Goal: Transaction & Acquisition: Purchase product/service

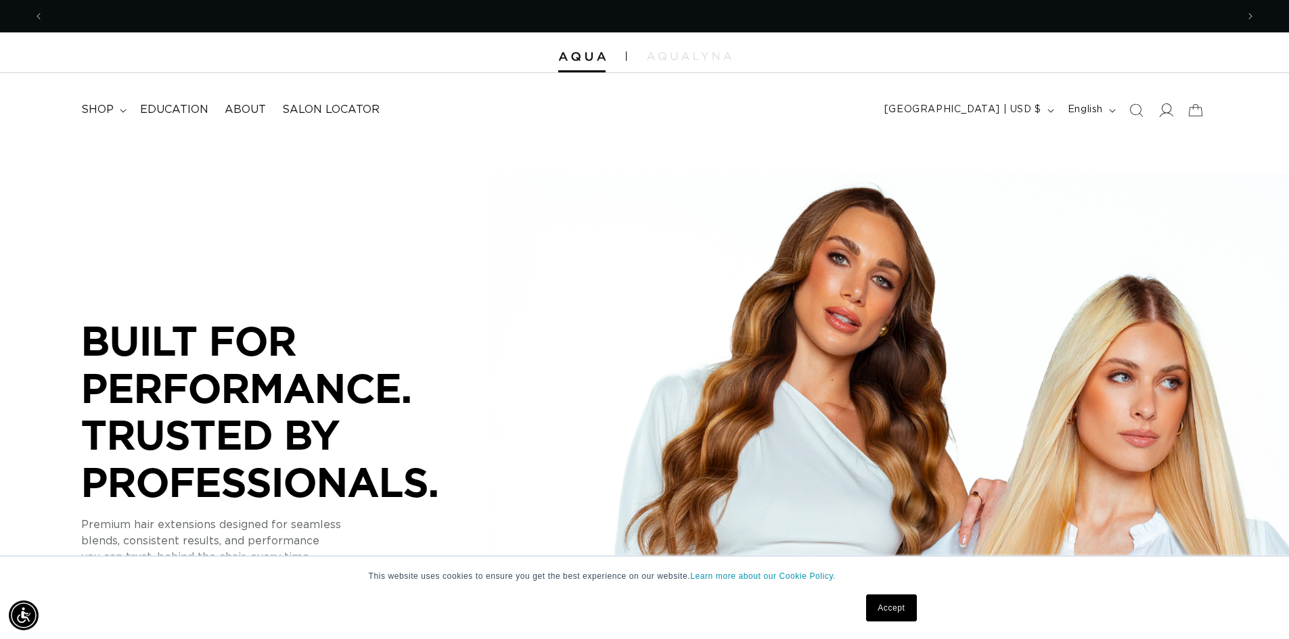
click at [1165, 106] on icon at bounding box center [1165, 110] width 14 height 14
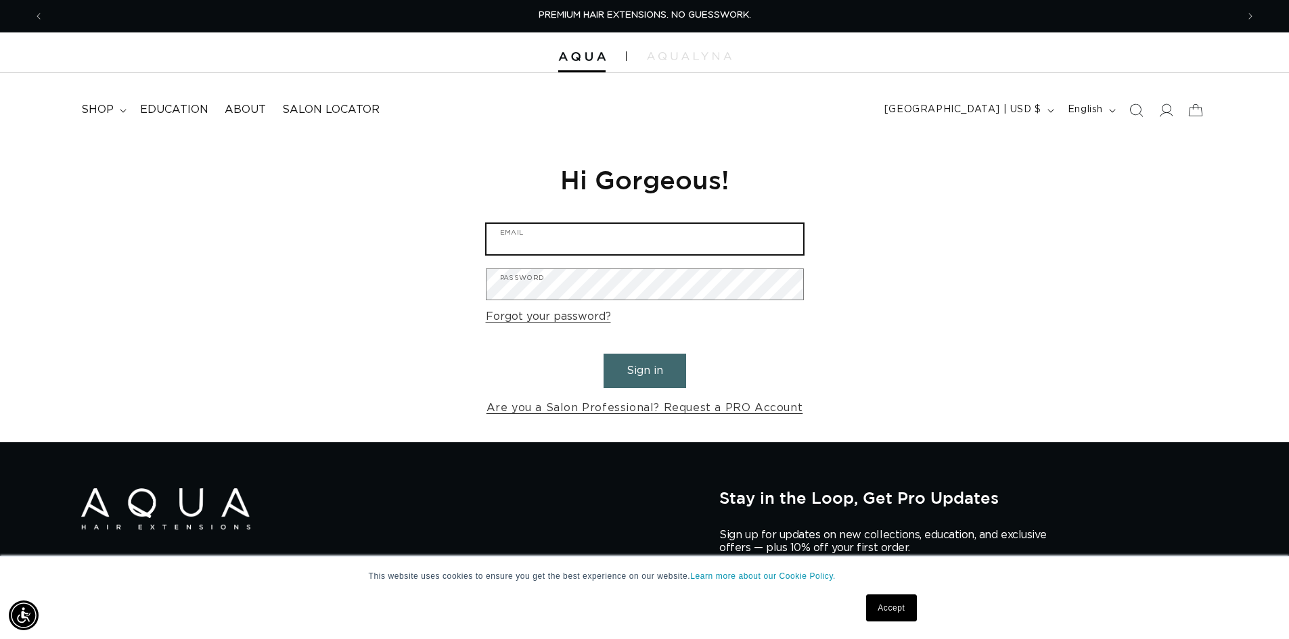
click at [537, 243] on input "Email" at bounding box center [645, 239] width 317 height 30
type input "cassandrakkoenig@gmail.com"
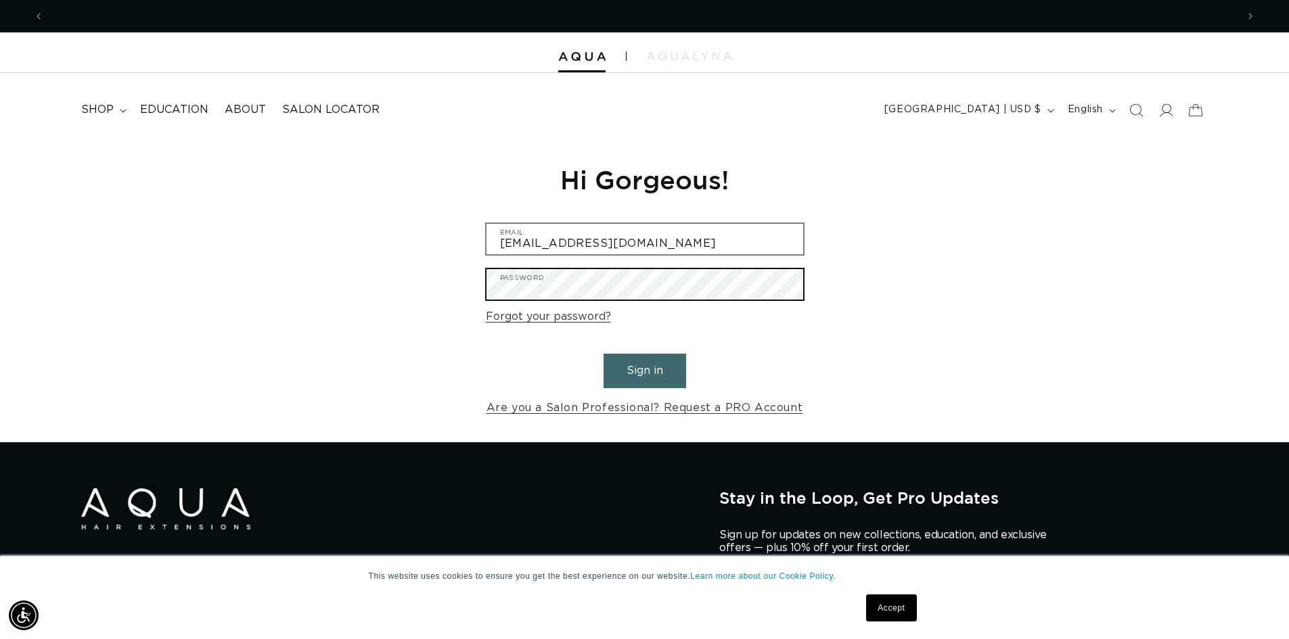
scroll to position [0, 0]
click at [604, 354] on button "Sign in" at bounding box center [645, 371] width 83 height 35
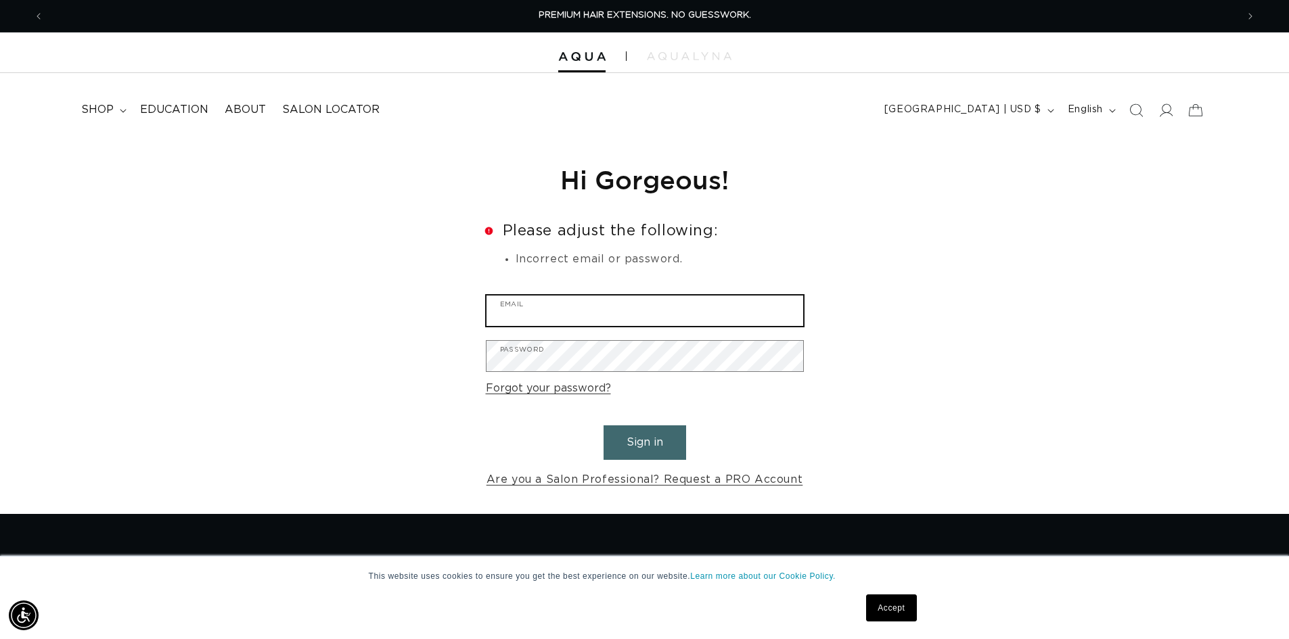
click at [534, 317] on input "Email" at bounding box center [645, 311] width 317 height 30
type input "cassandrakkoenig@gmail.com"
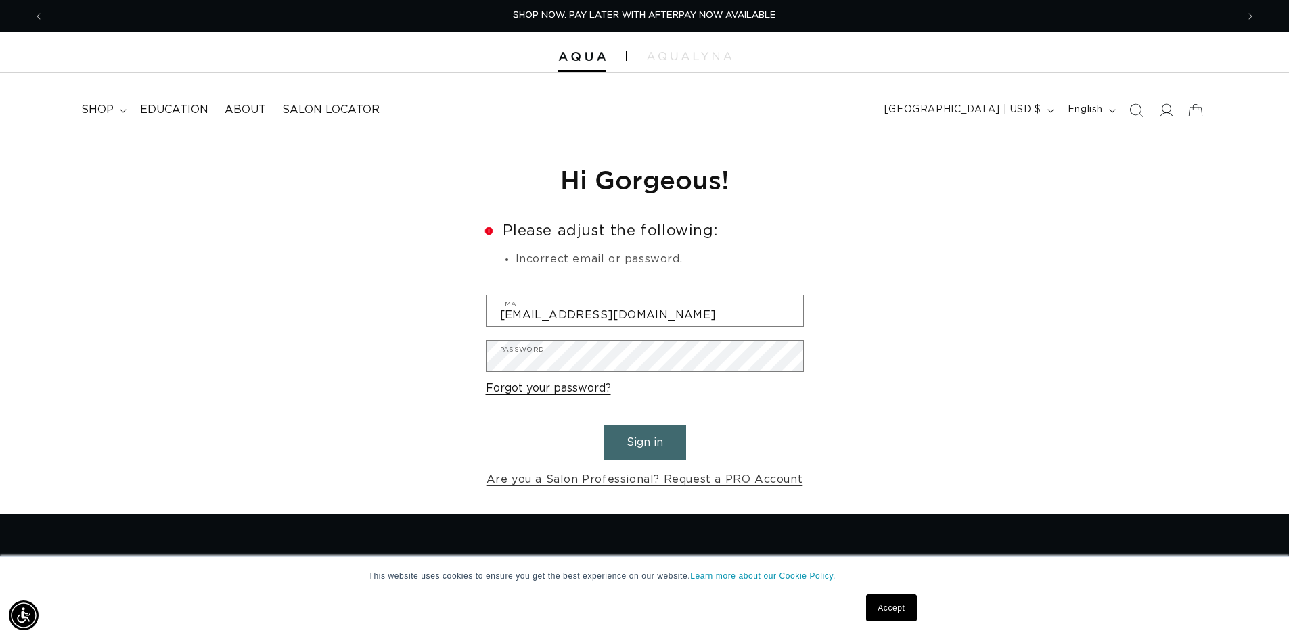
click at [544, 384] on link "Forgot your password?" at bounding box center [548, 389] width 125 height 20
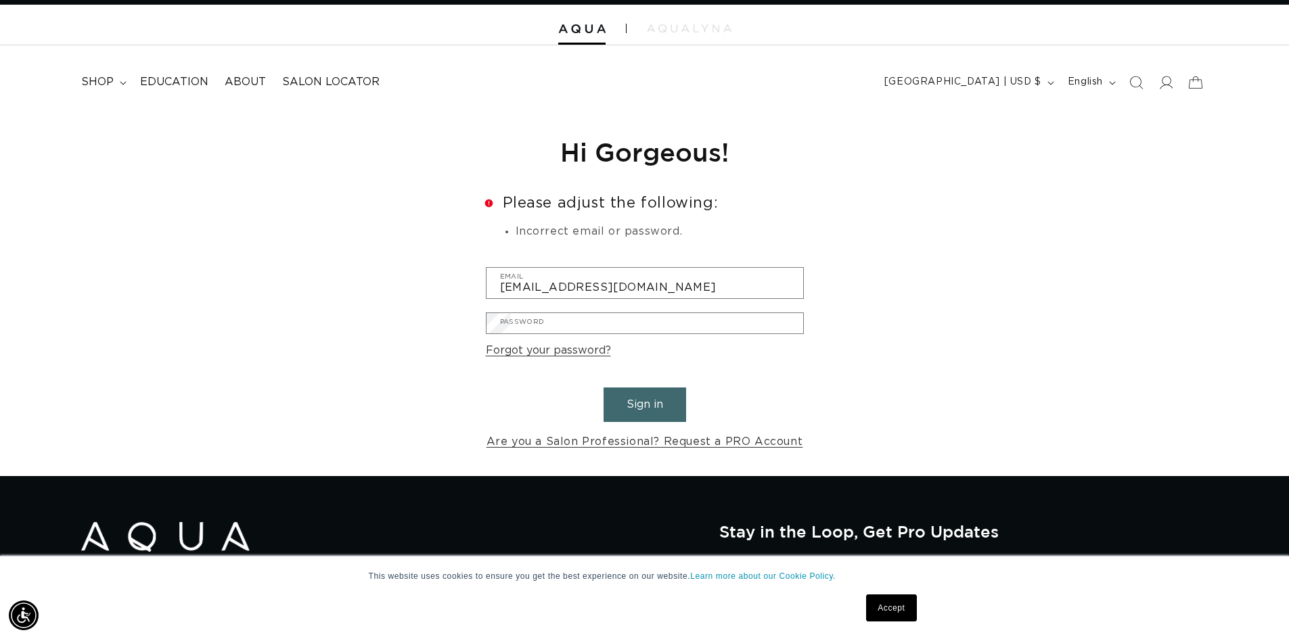
click at [0, 0] on input "Email" at bounding box center [0, 0] width 0 height 0
click at [122, 81] on icon at bounding box center [123, 83] width 7 height 4
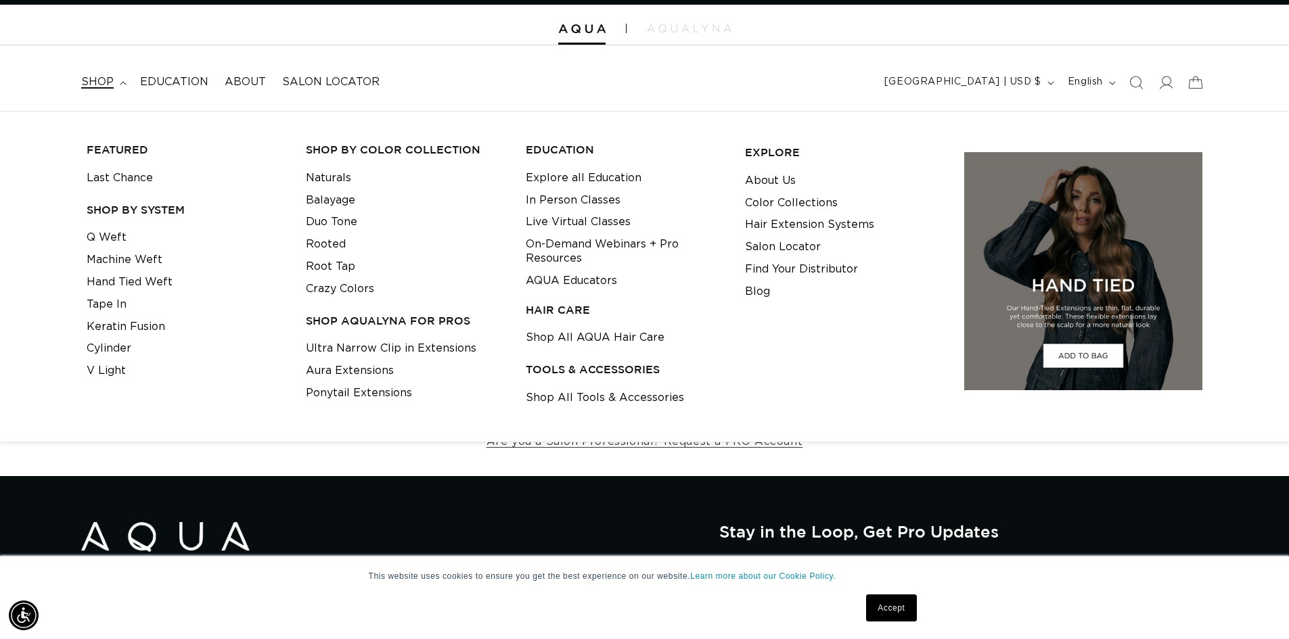
scroll to position [0, 1193]
click at [106, 240] on link "Q Weft" at bounding box center [107, 238] width 40 height 22
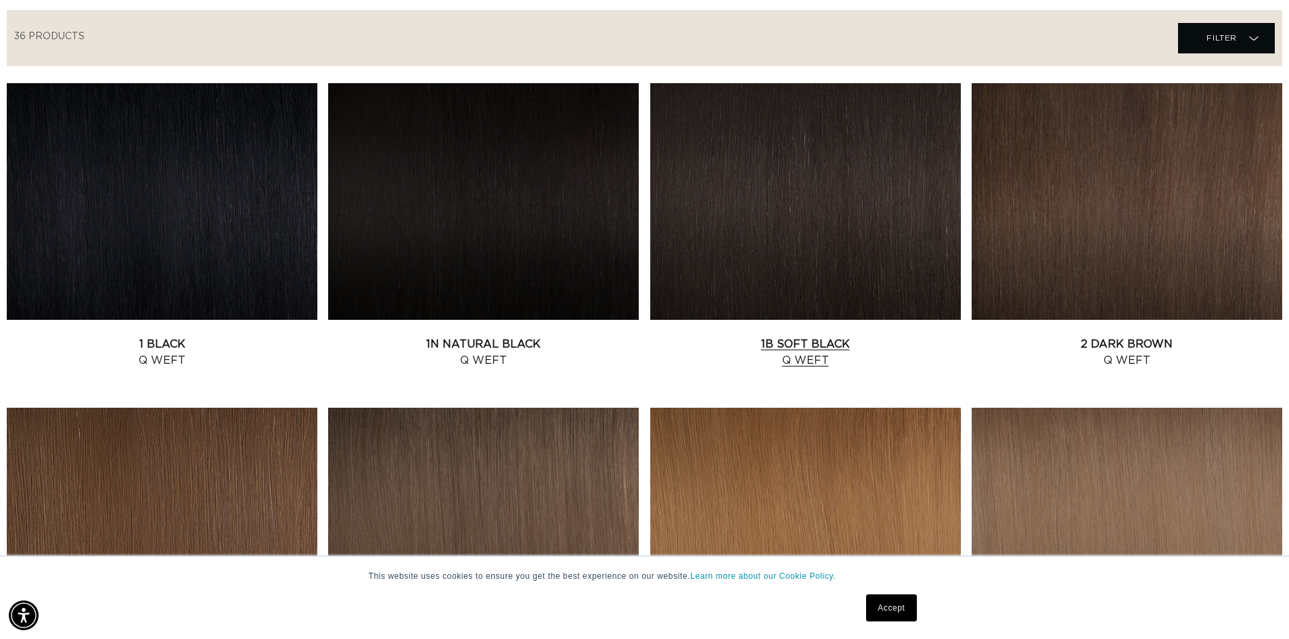
scroll to position [0, 1193]
click at [804, 363] on link "1B Soft Black Q Weft" at bounding box center [805, 352] width 311 height 32
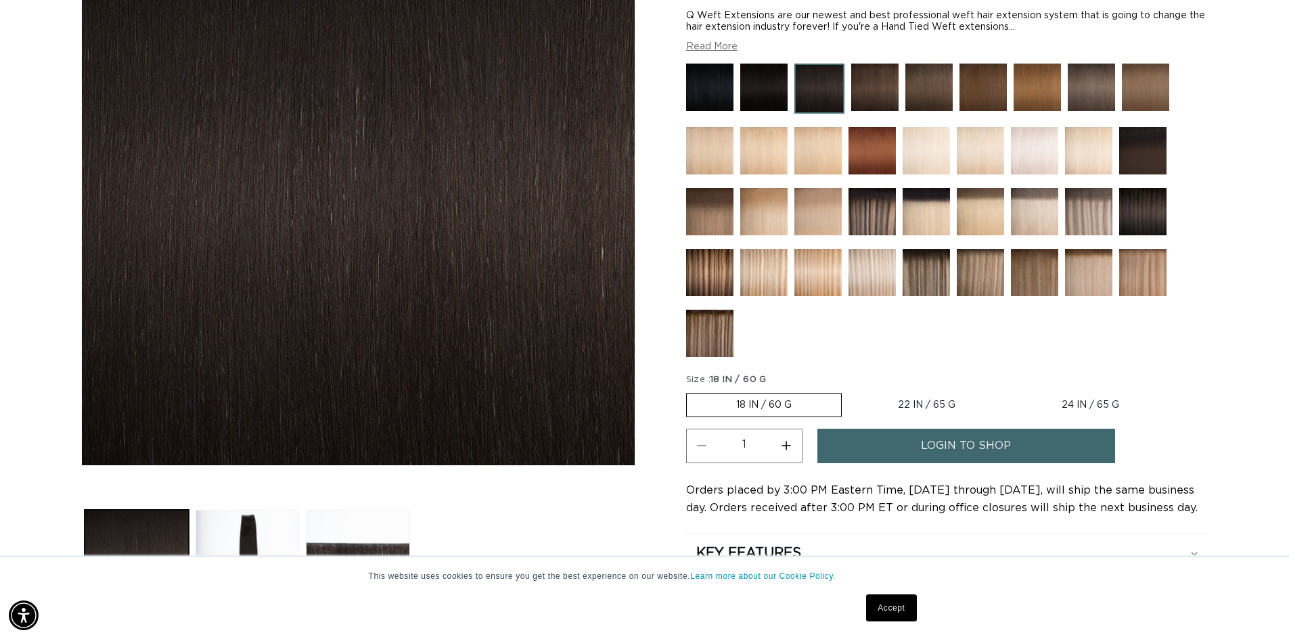
scroll to position [271, 0]
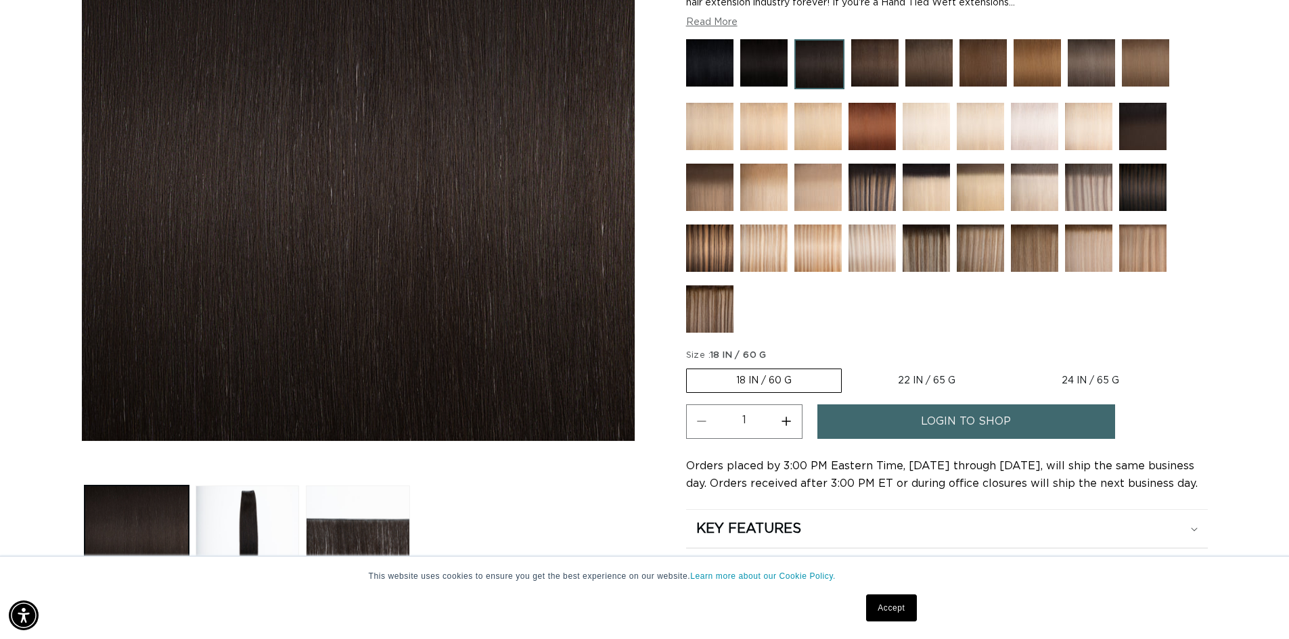
click at [789, 386] on label "18 IN / 60 G Variant sold out or unavailable" at bounding box center [764, 381] width 156 height 24
click at [690, 367] on input "18 IN / 60 G Variant sold out or unavailable" at bounding box center [690, 366] width 1 height 1
click at [787, 418] on button "Increase quantity for 1B Soft Black - Q Weft" at bounding box center [786, 422] width 30 height 35
type input "2"
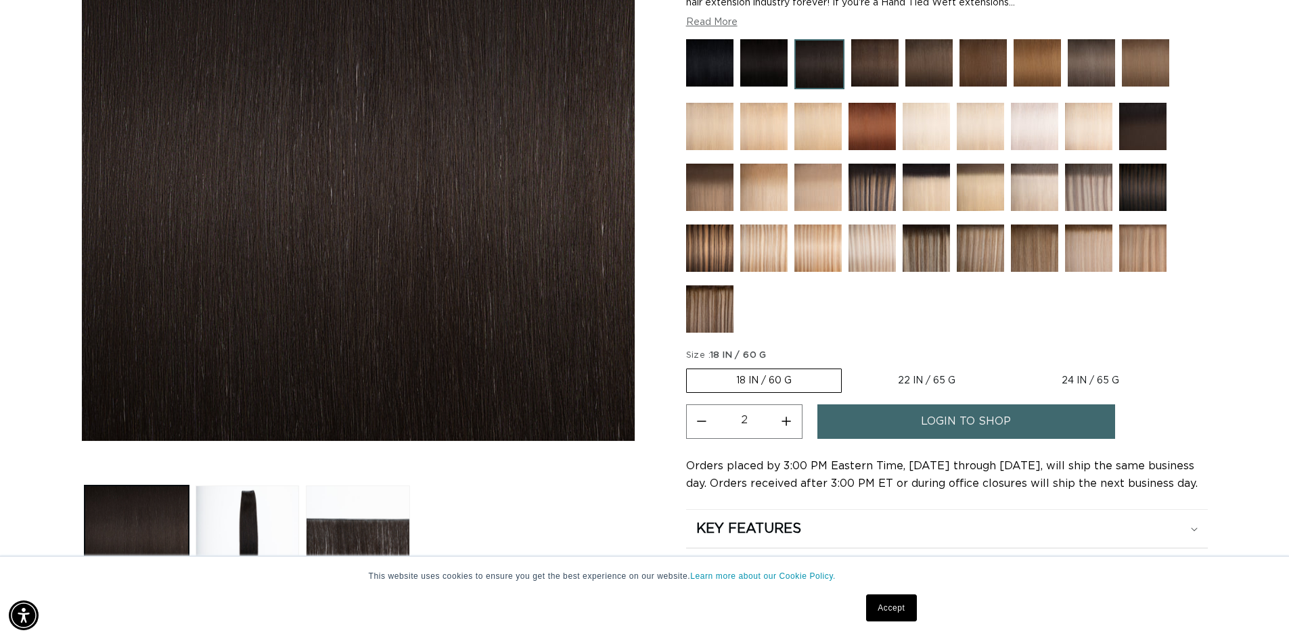
click at [875, 426] on link "login to shop" at bounding box center [966, 422] width 298 height 35
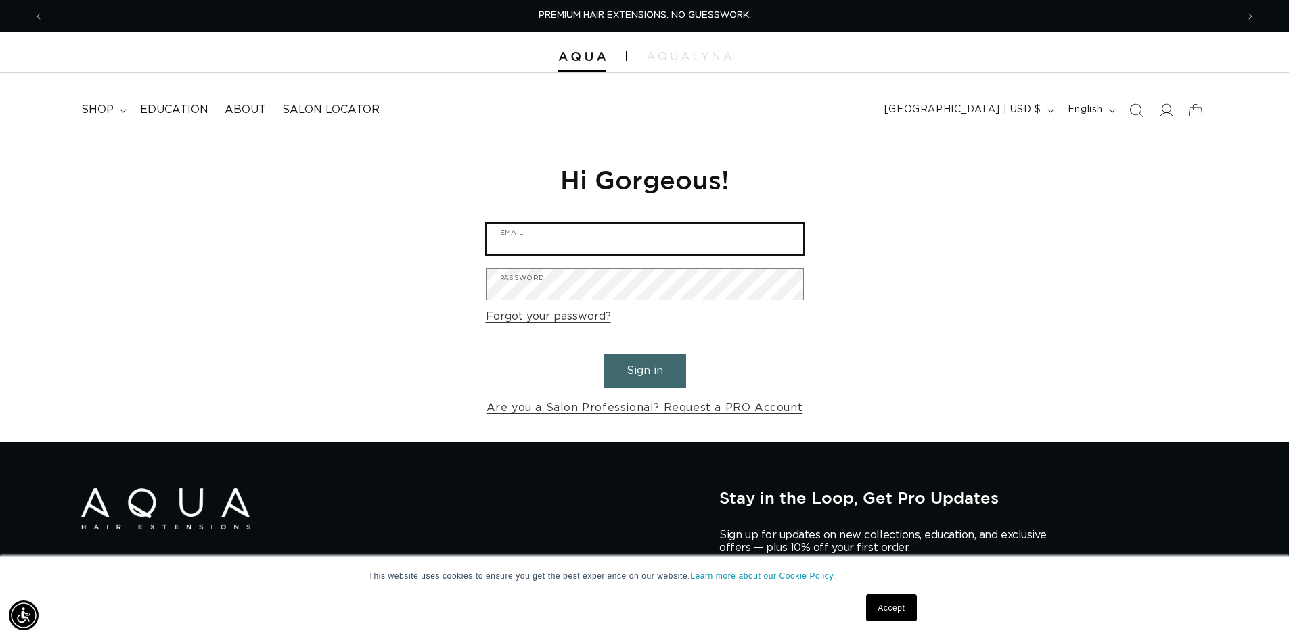
click at [537, 242] on input "Email" at bounding box center [645, 239] width 317 height 30
type input "cassandrakkoenig@gmail.com"
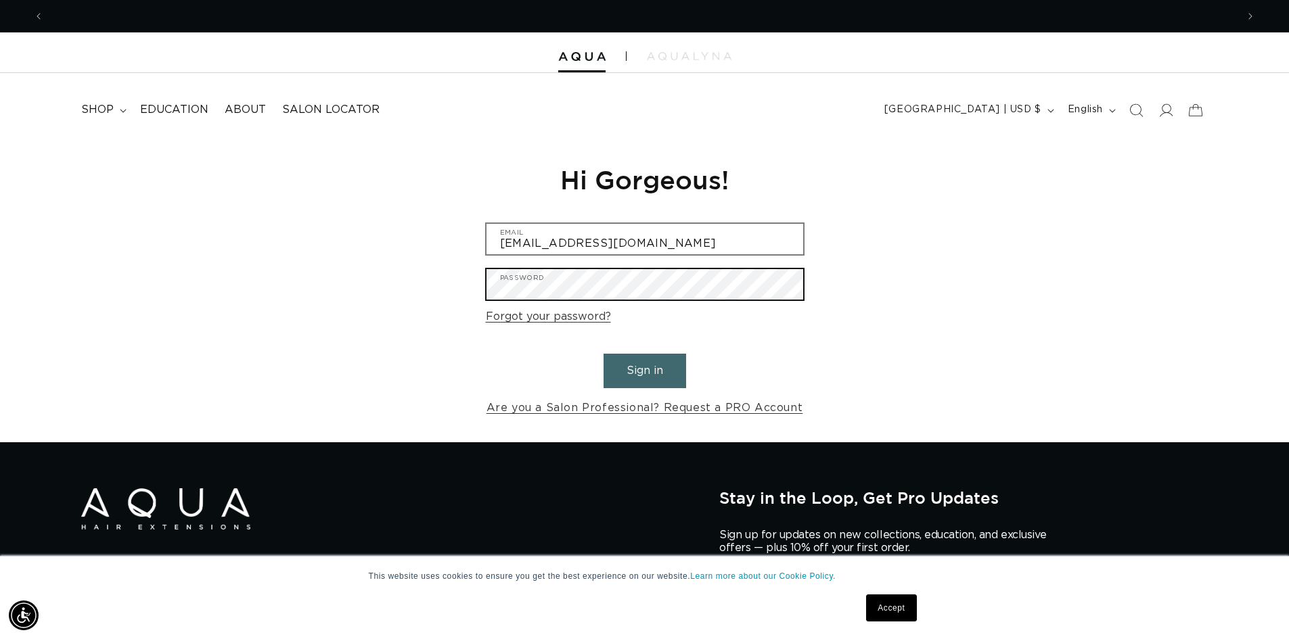
scroll to position [0, 2386]
click at [604, 354] on button "Sign in" at bounding box center [645, 371] width 83 height 35
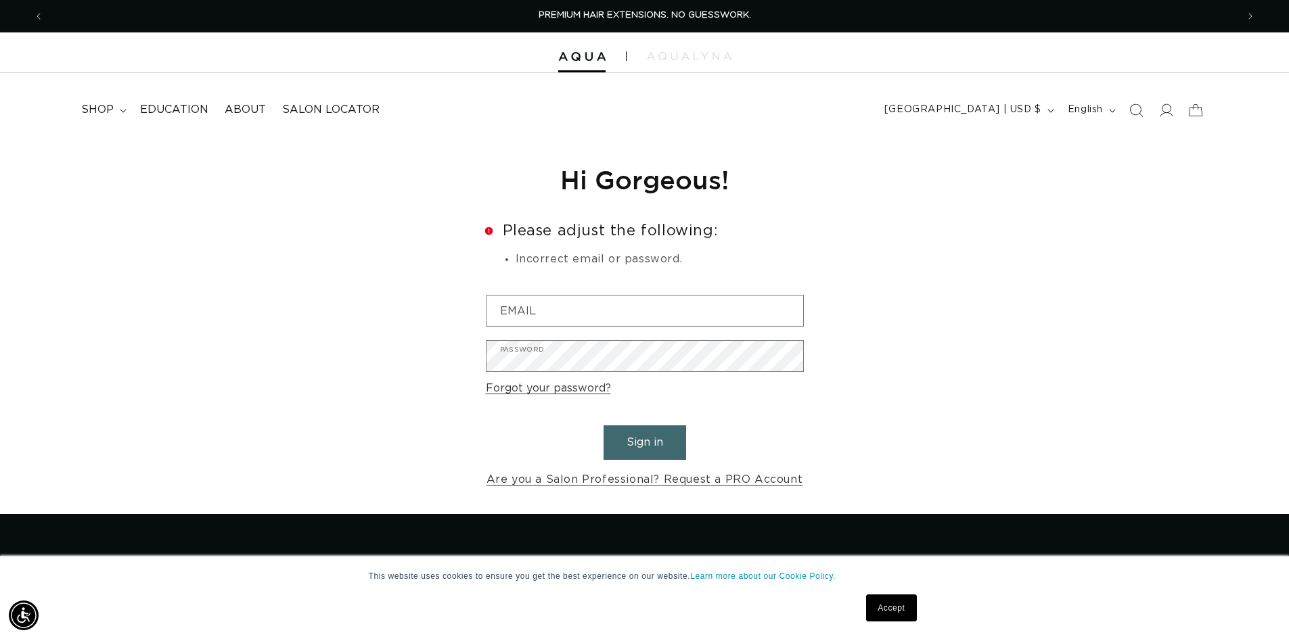
click at [547, 390] on link "Forgot your password?" at bounding box center [548, 389] width 125 height 20
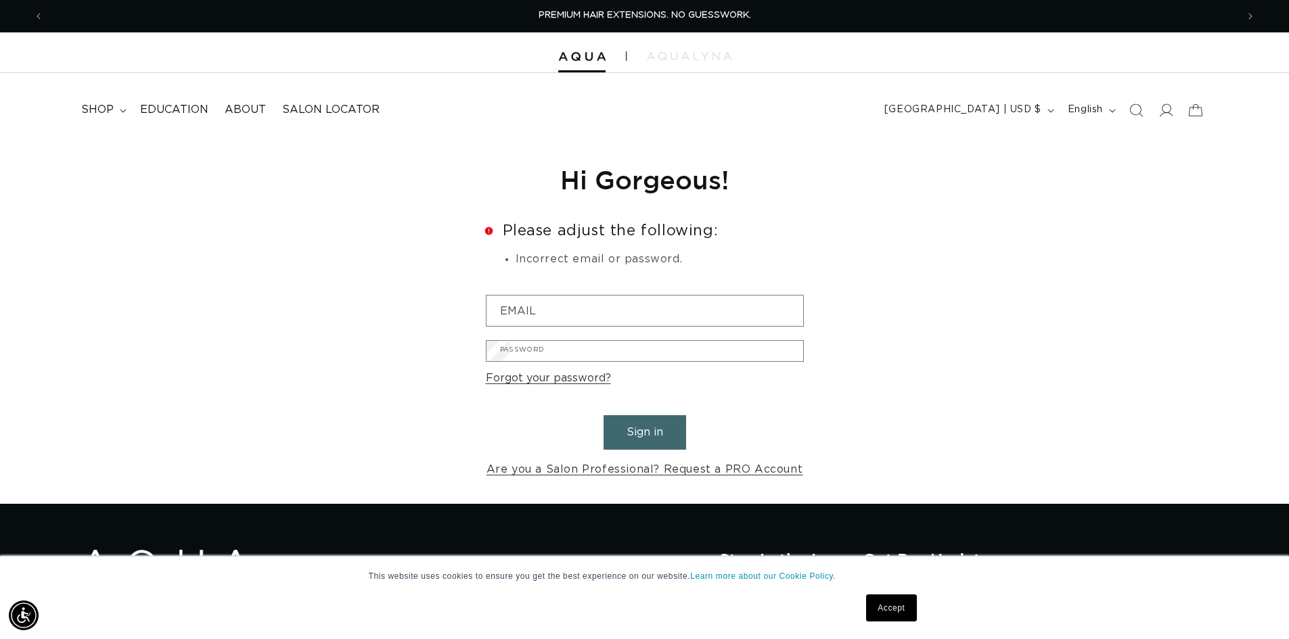
scroll to position [28, 0]
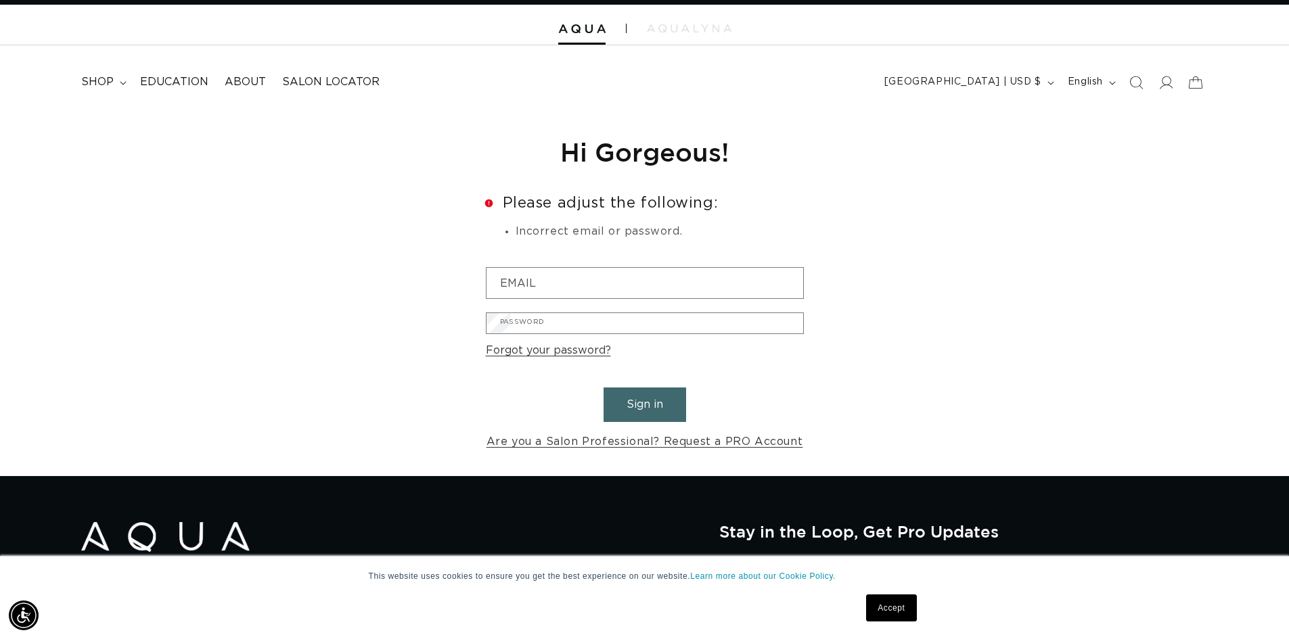
click at [0, 0] on input "Email" at bounding box center [0, 0] width 0 height 0
type input "cassandrakkoenig@gmail.com"
click at [0, 0] on button "Submit" at bounding box center [0, 0] width 0 height 0
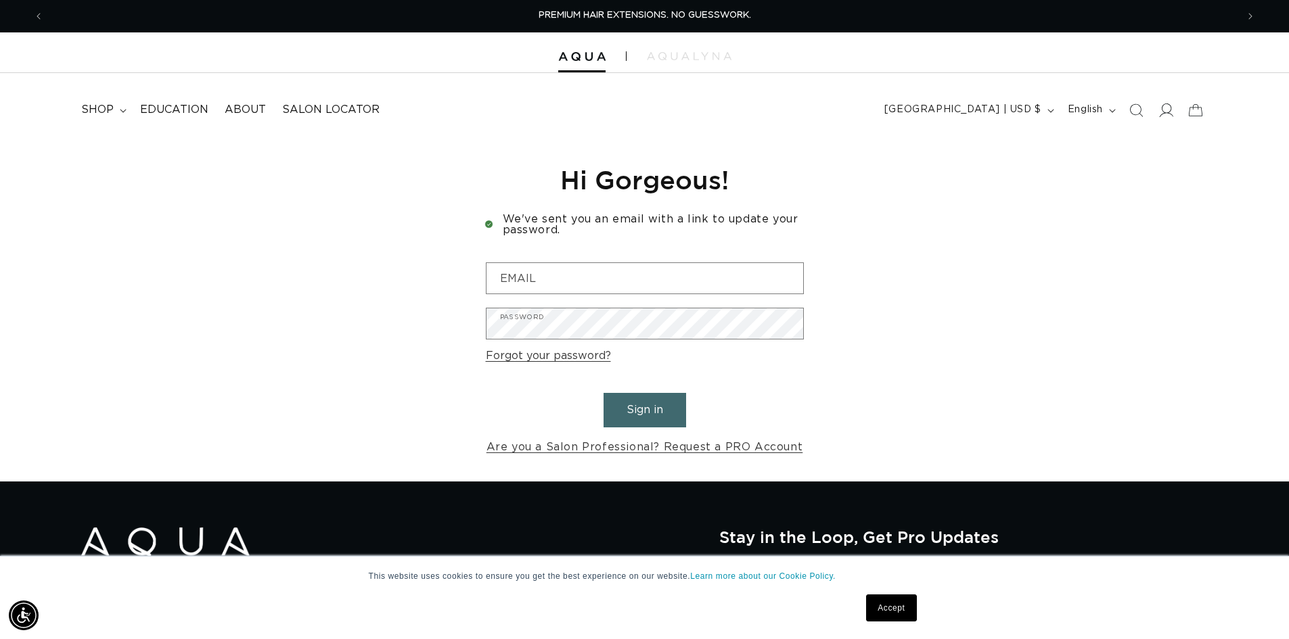
click at [1163, 107] on icon at bounding box center [1165, 110] width 14 height 14
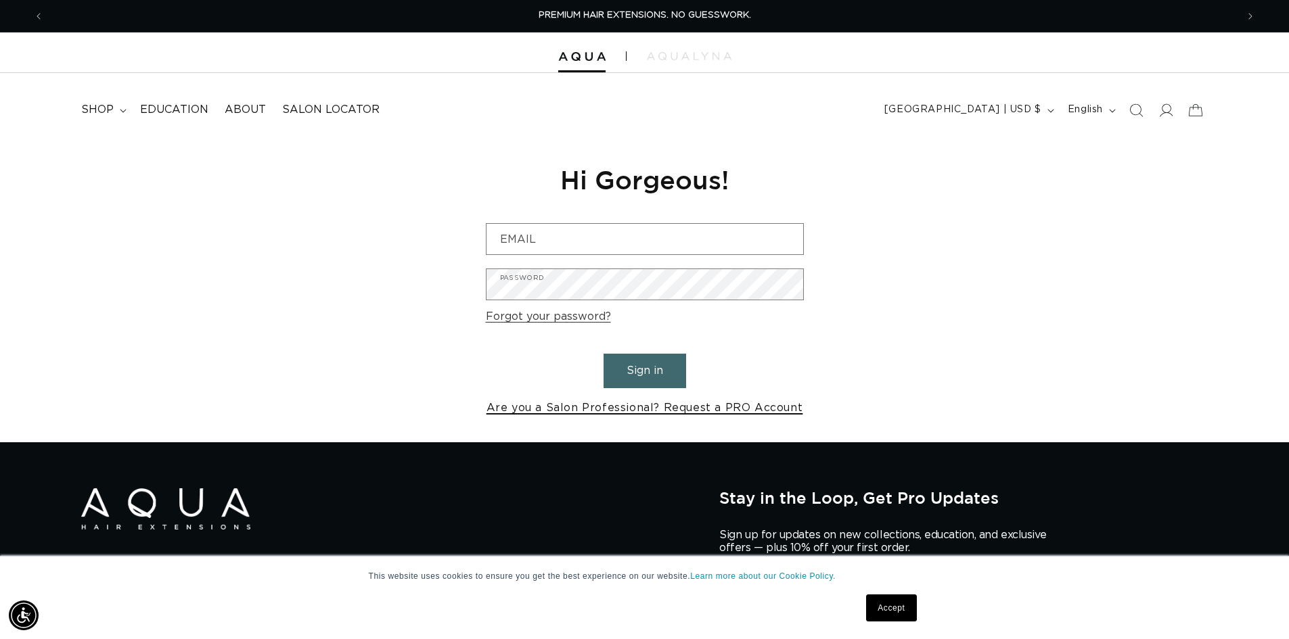
click at [590, 403] on link "Are you a Salon Professional? Request a PRO Account" at bounding box center [645, 409] width 317 height 20
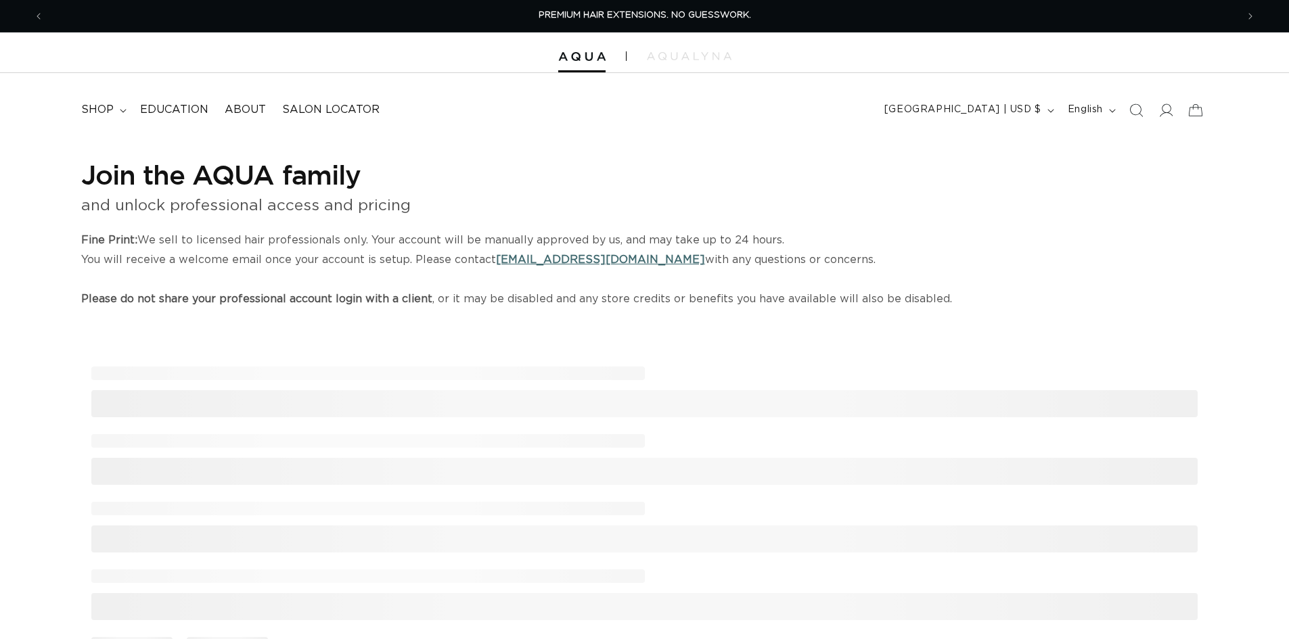
select select "US"
select select "[GEOGRAPHIC_DATA]"
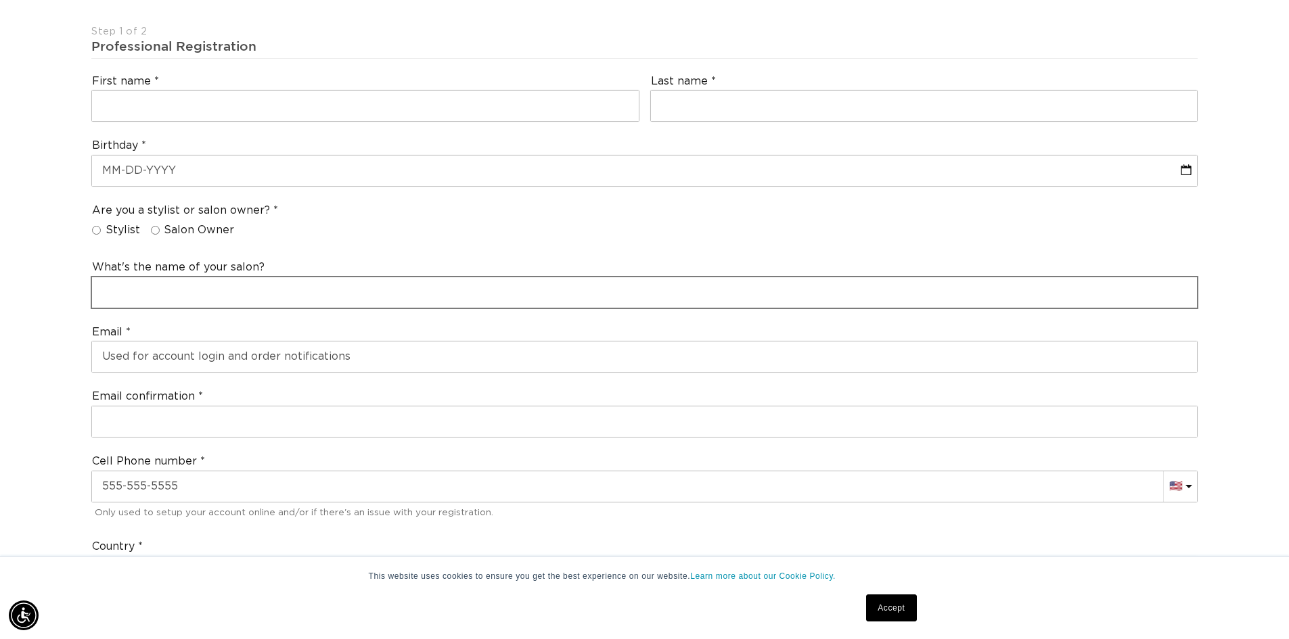
scroll to position [338, 0]
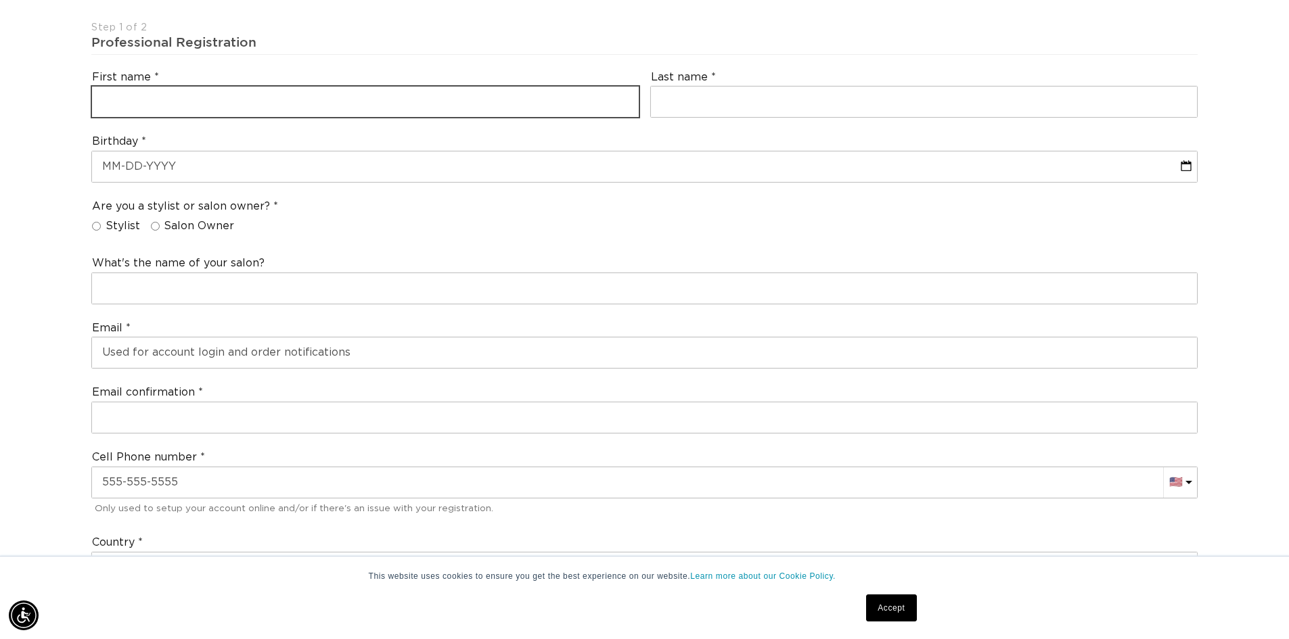
click at [169, 102] on input "text" at bounding box center [365, 102] width 547 height 30
type input "Cassandra"
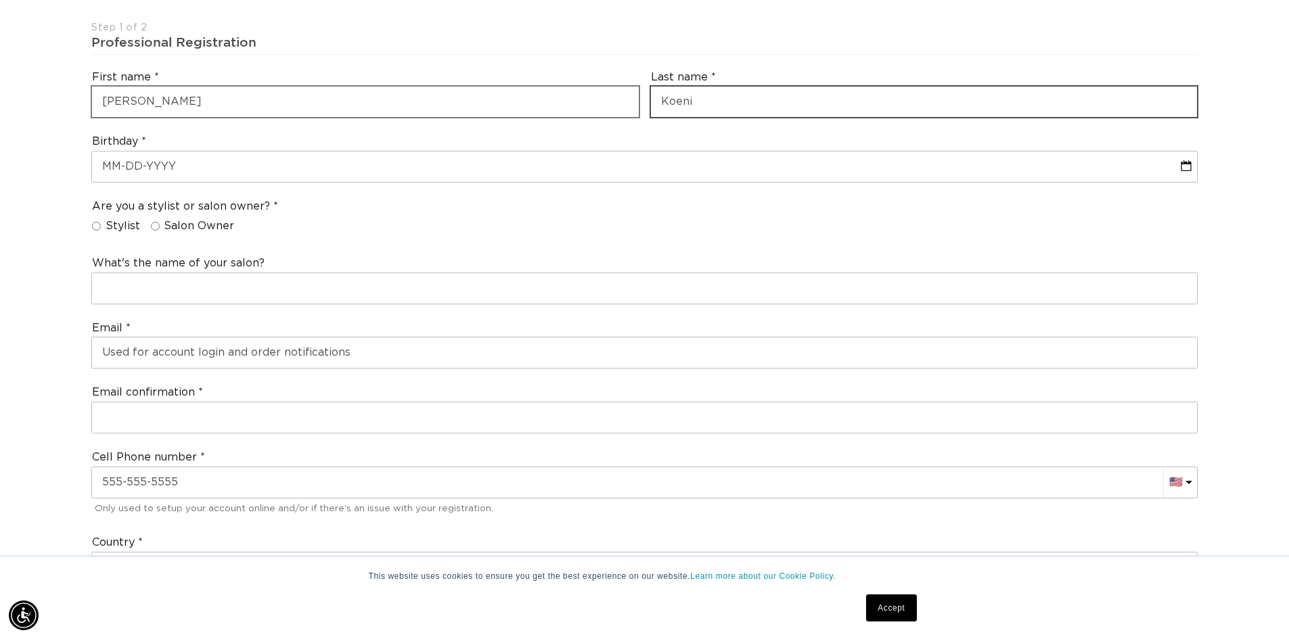
scroll to position [0, 2386]
type input "Koenig"
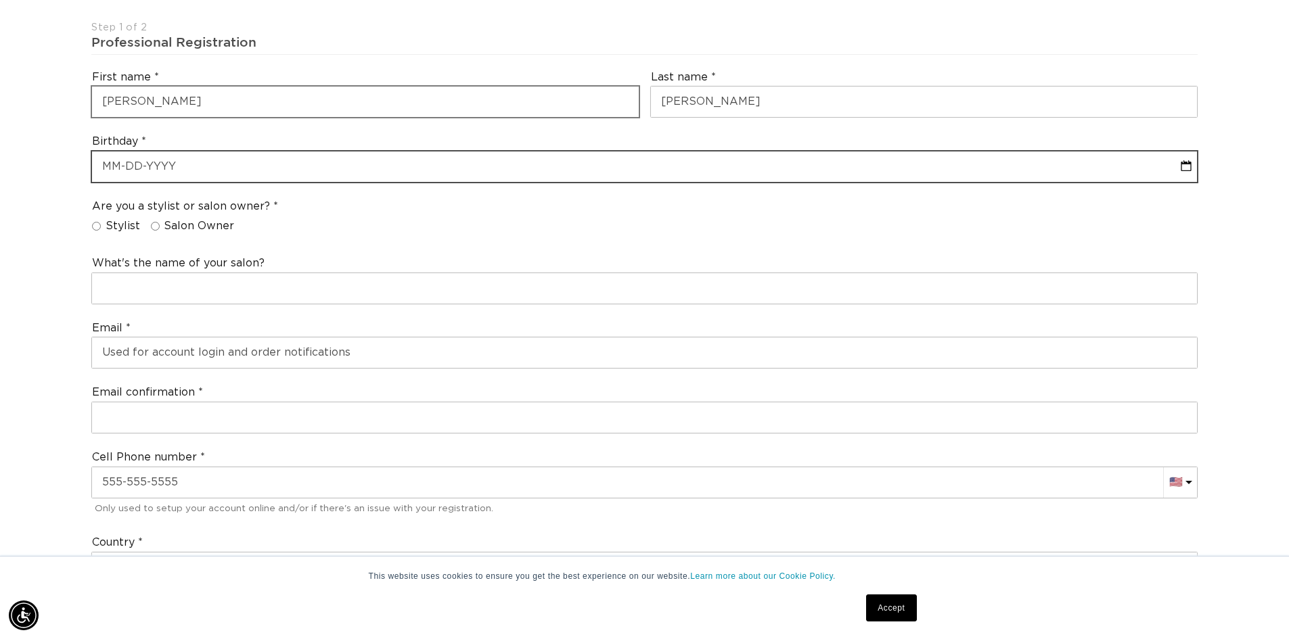
select select "9"
select select "2025"
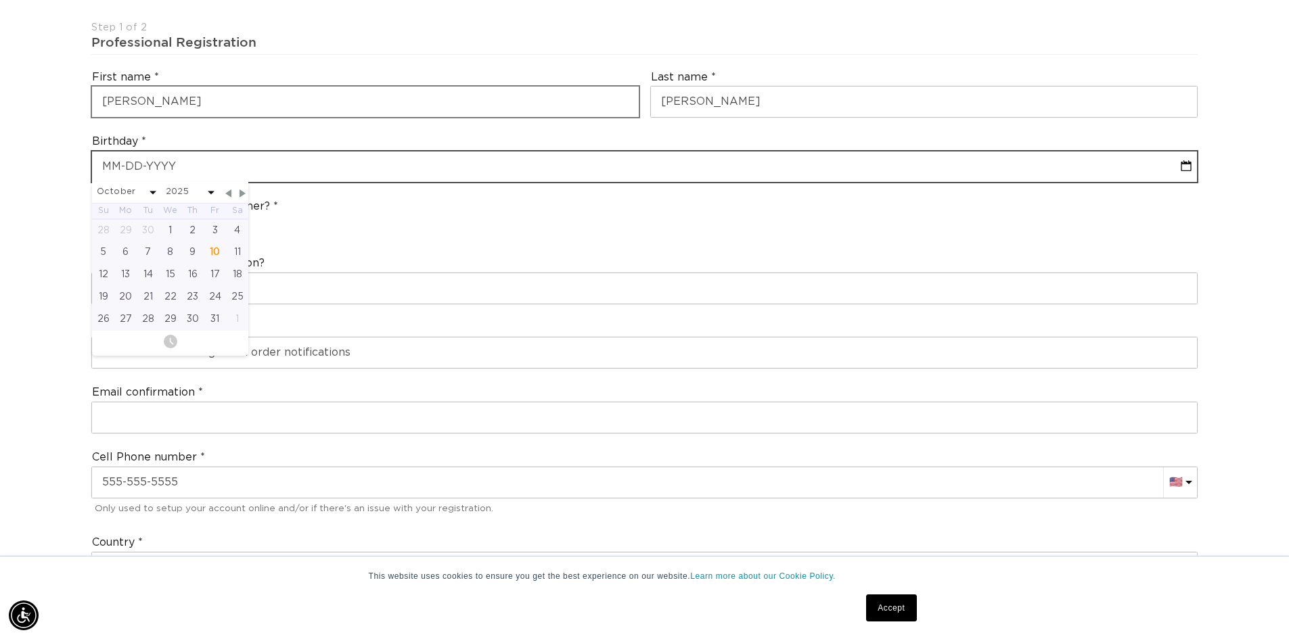
type input "0"
select select "9"
select select "2025"
type input "02-20"
select select "9"
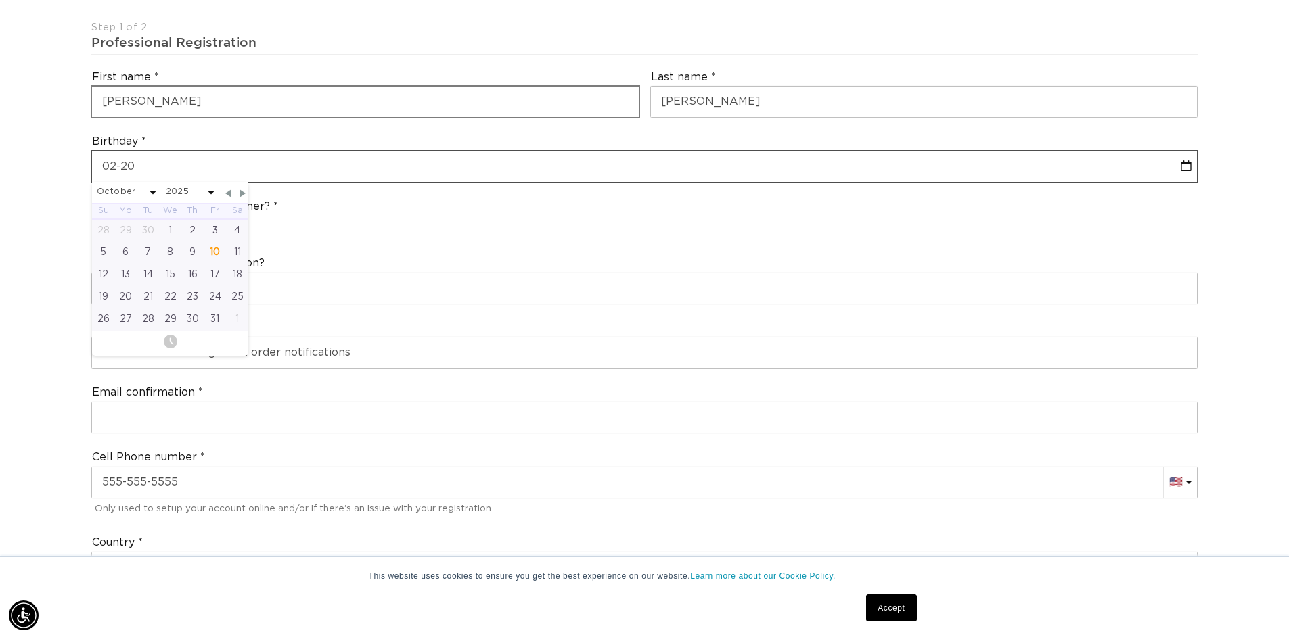
select select "2025"
type input "02-20-1"
select select "9"
select select "2025"
type input "02-20-199"
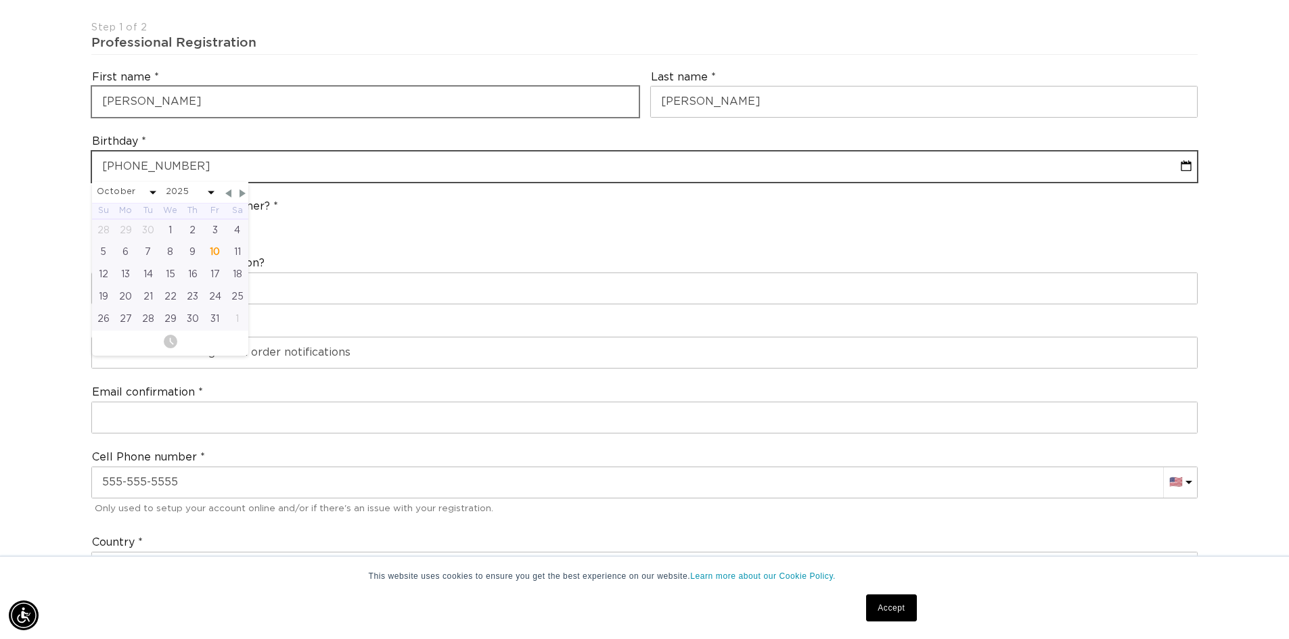
select select "9"
select select "2025"
type input "02-20-1995"
select select "1"
select select "1995"
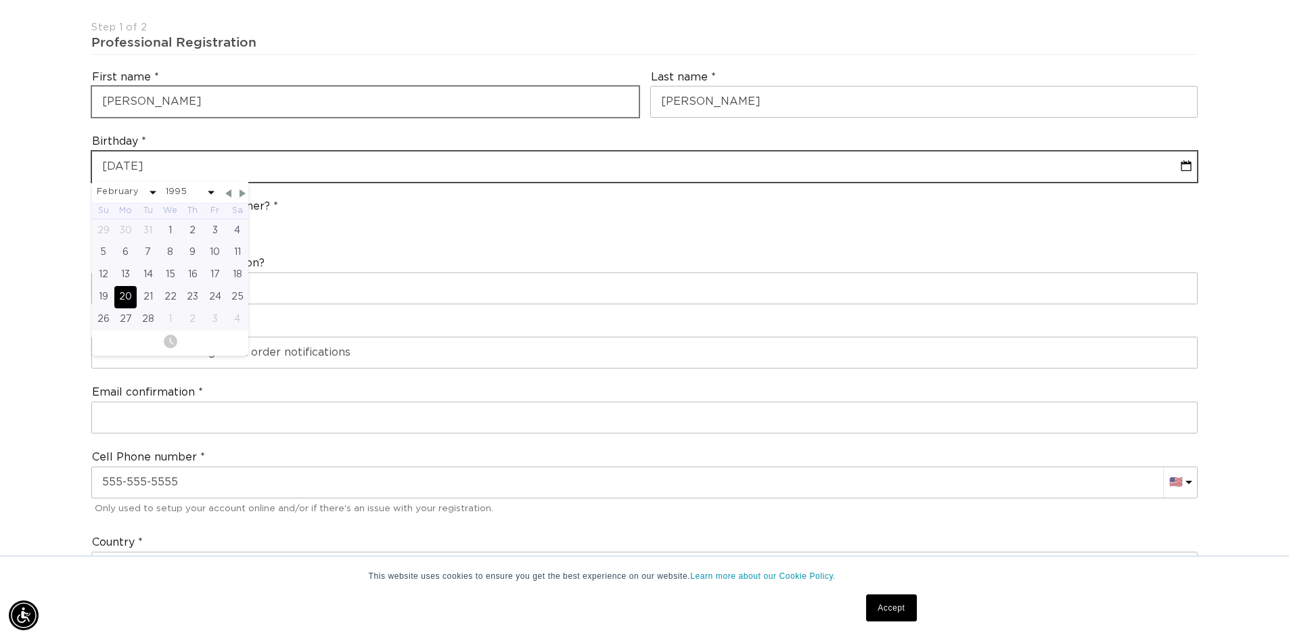
type input "02-20-1995"
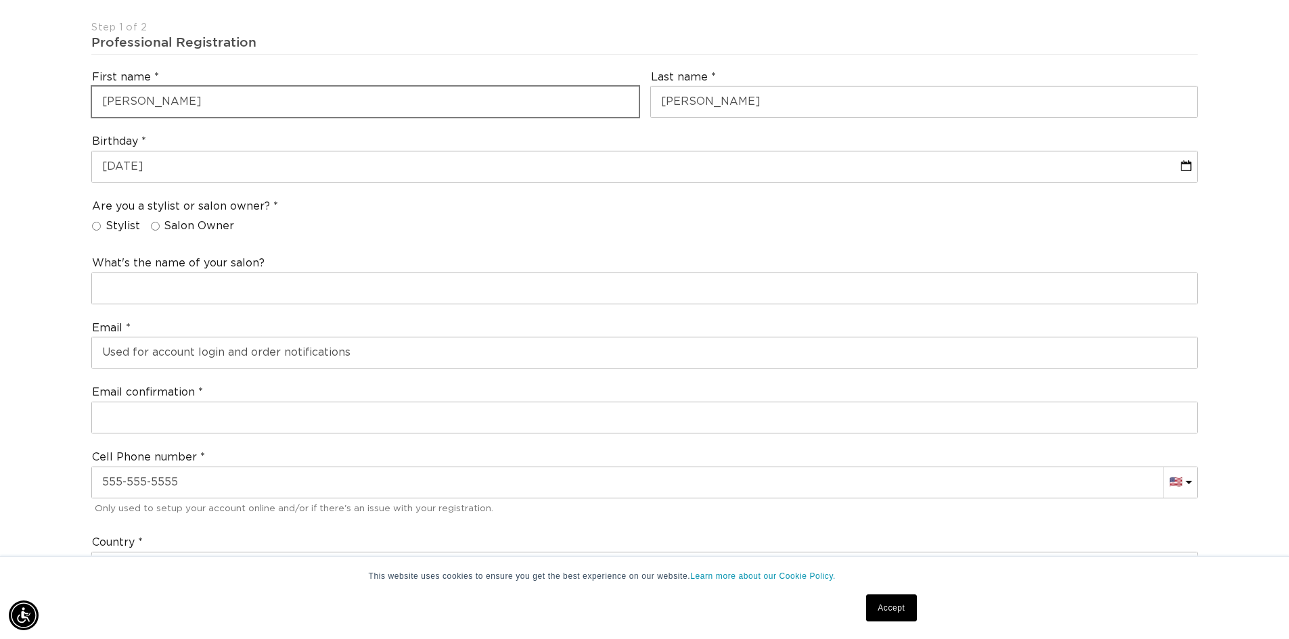
scroll to position [0, 0]
click at [101, 225] on label "Stylist" at bounding box center [116, 226] width 48 height 14
click at [101, 225] on input "Stylist" at bounding box center [96, 226] width 9 height 9
radio input "true"
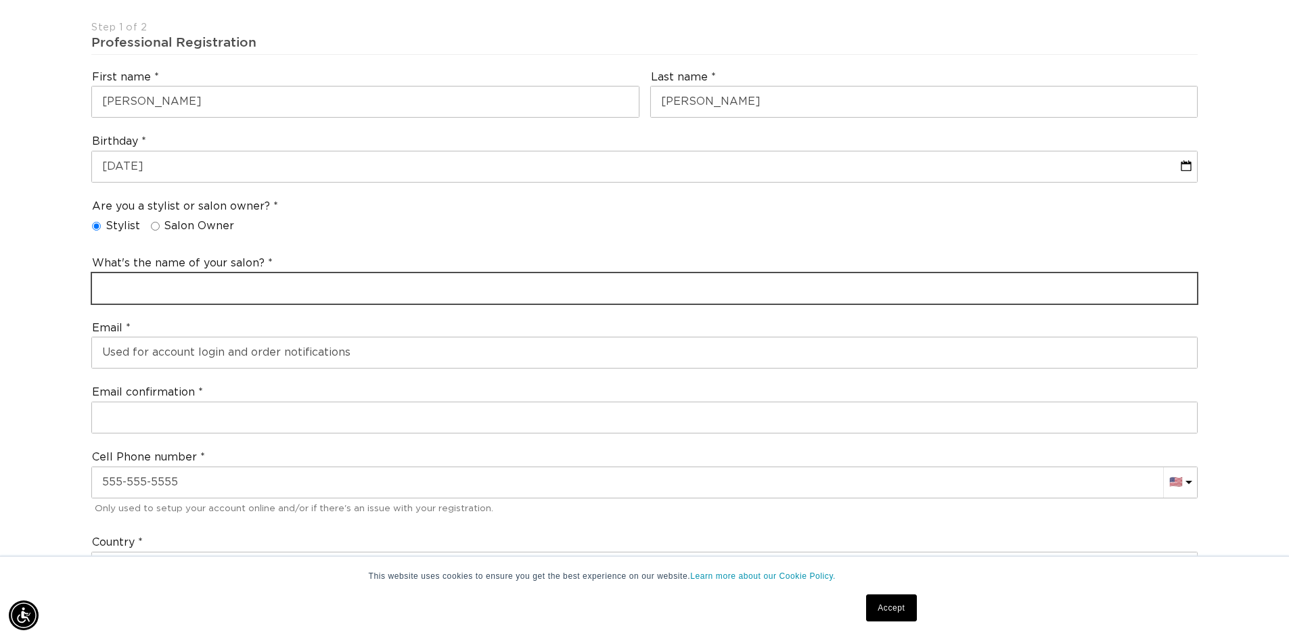
click at [140, 281] on input "text" at bounding box center [644, 288] width 1105 height 30
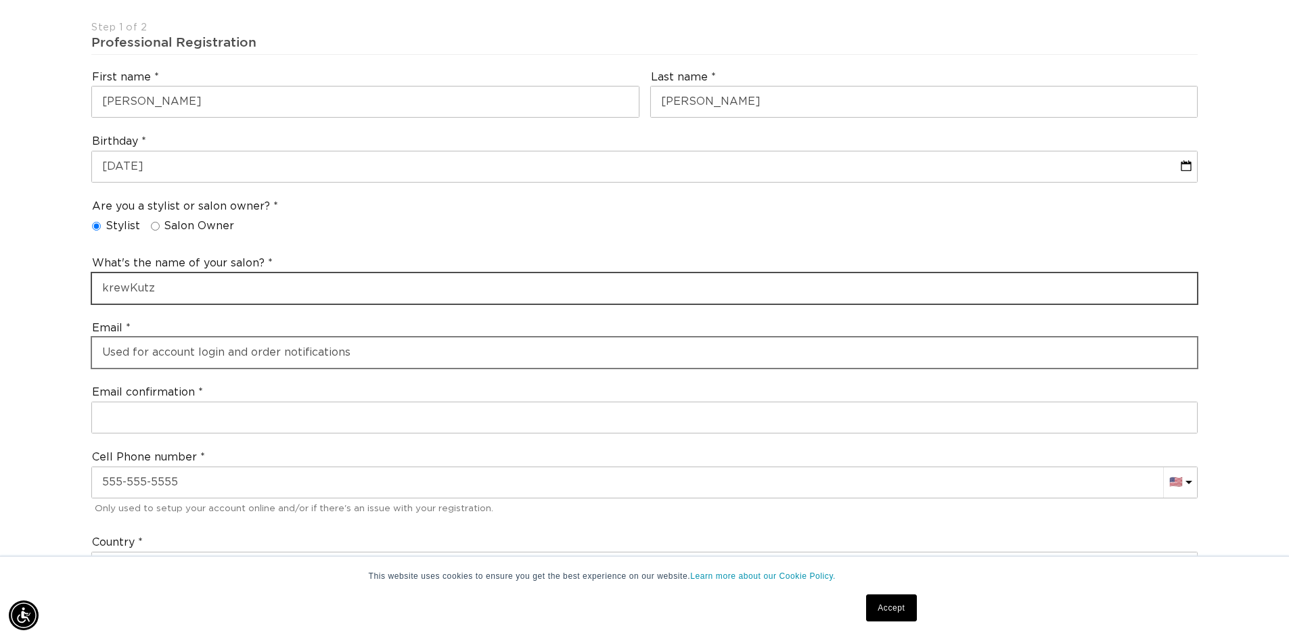
type input "krewKutz"
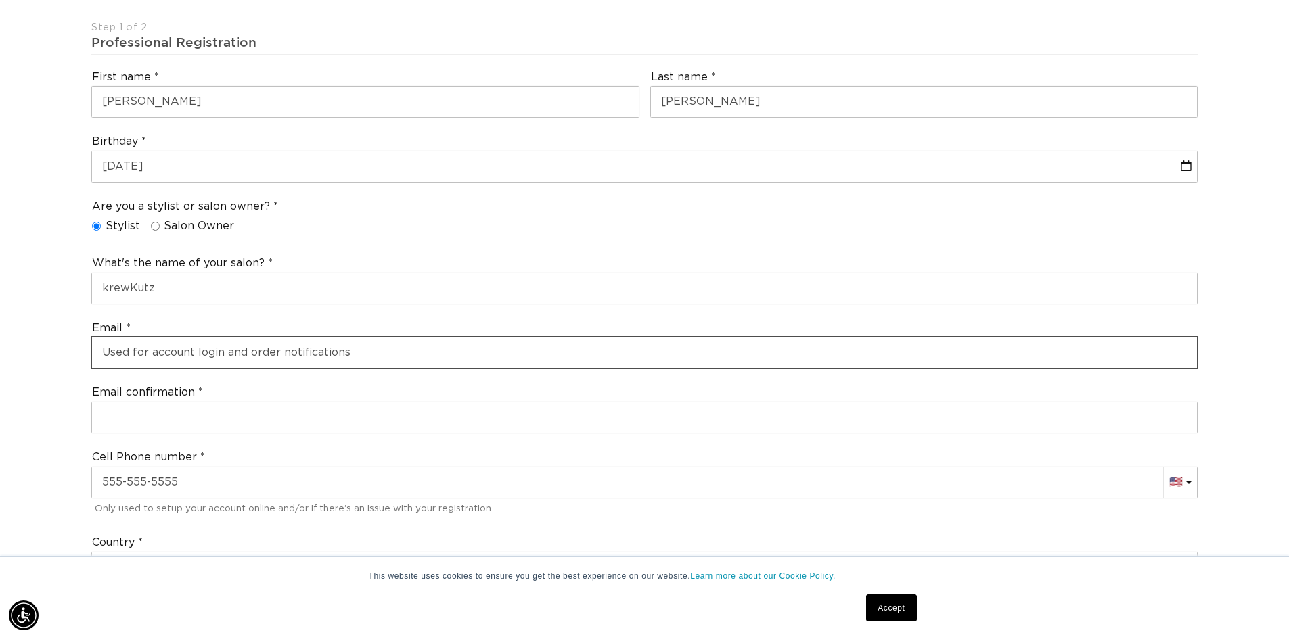
click at [141, 352] on input "email" at bounding box center [644, 353] width 1105 height 30
type input "cassandrakkoenig@gmail.com"
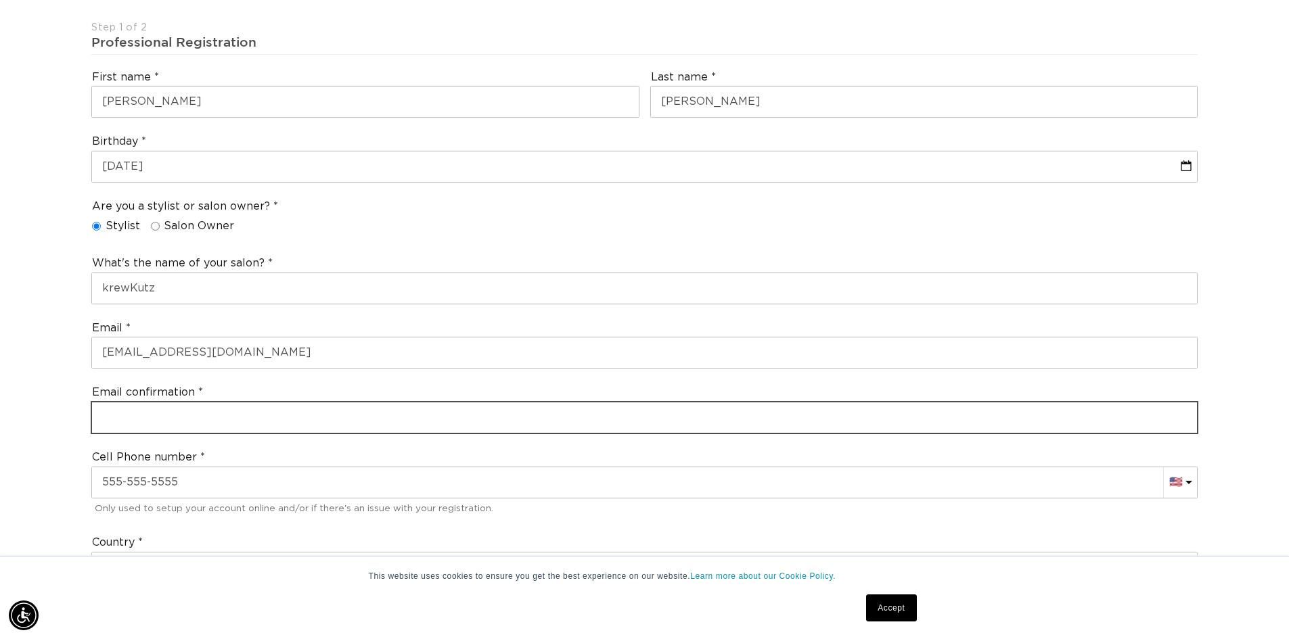
click at [169, 412] on input "email" at bounding box center [644, 418] width 1105 height 30
type input "cassandrakkoenig@gmail.com"
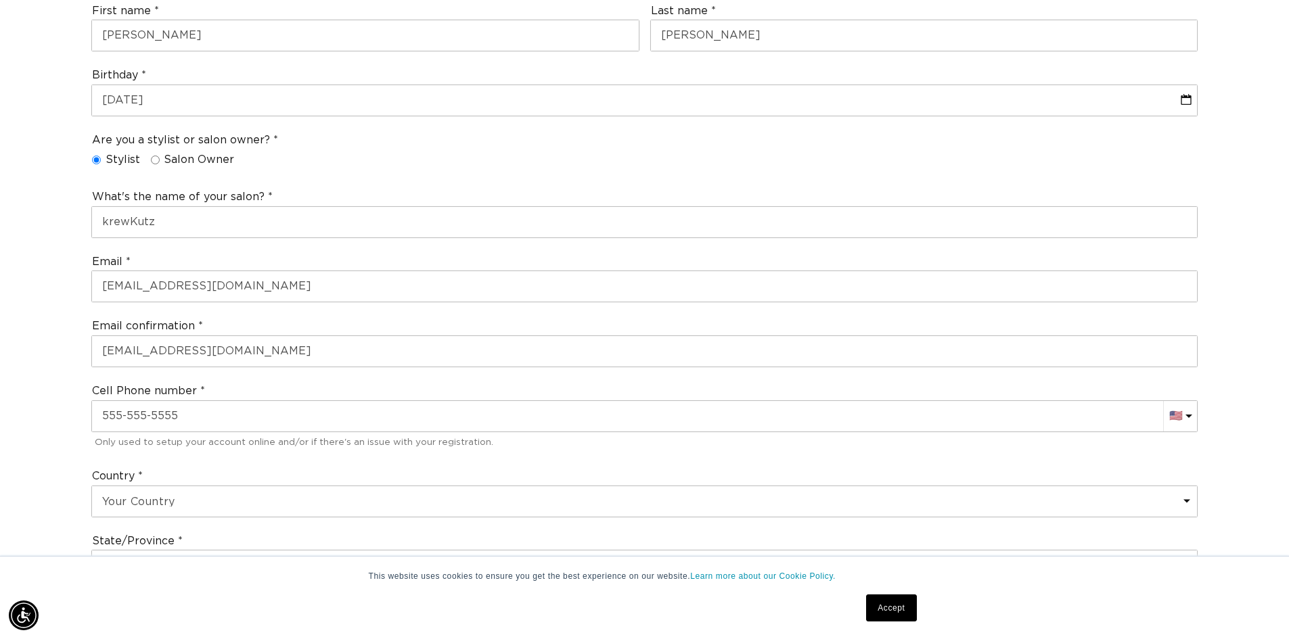
scroll to position [406, 0]
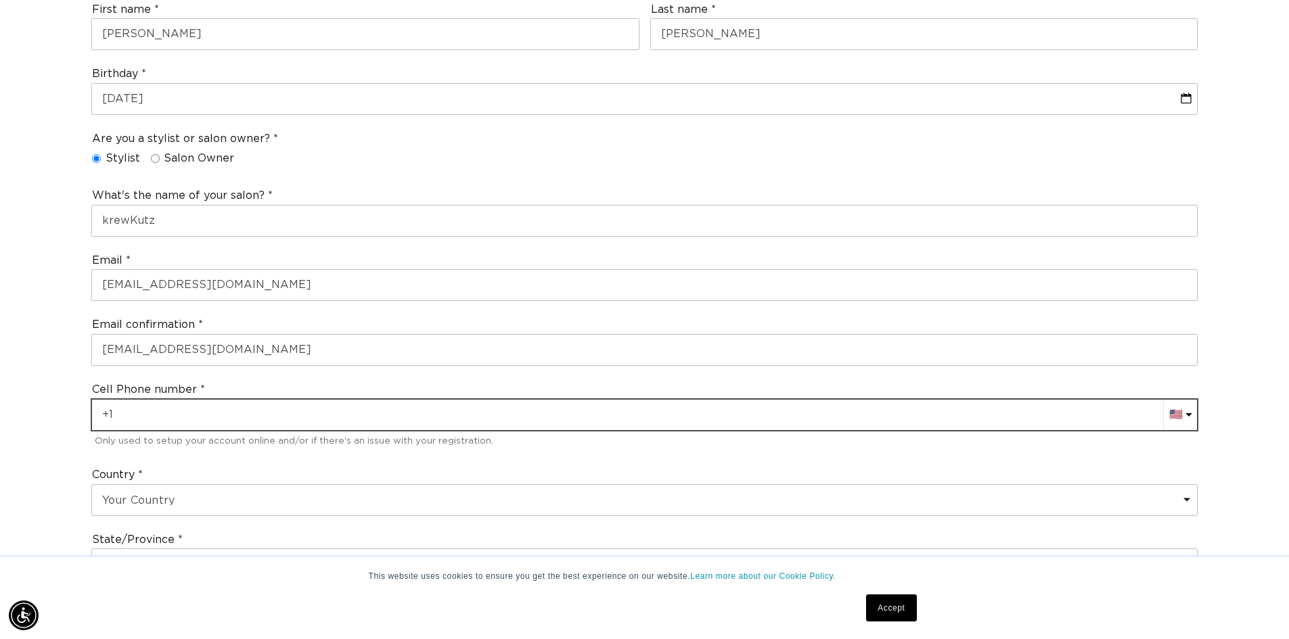
click at [148, 418] on input "+1" at bounding box center [644, 415] width 1105 height 30
type input "+1 440 361 9093"
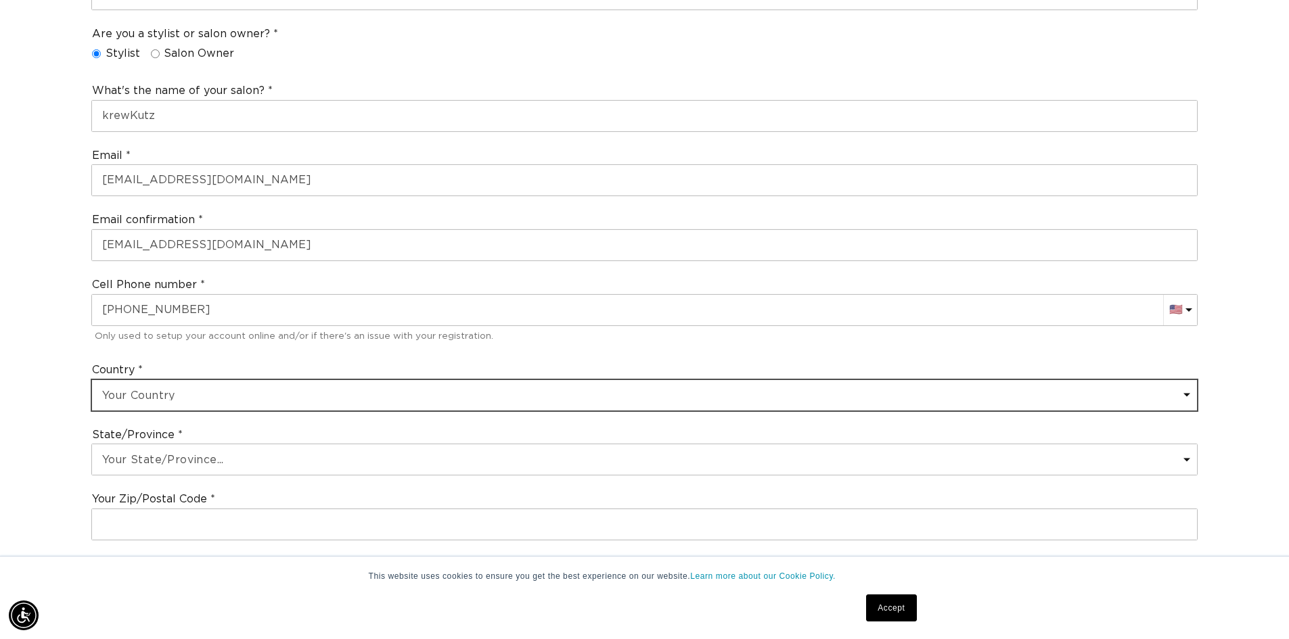
scroll to position [609, 0]
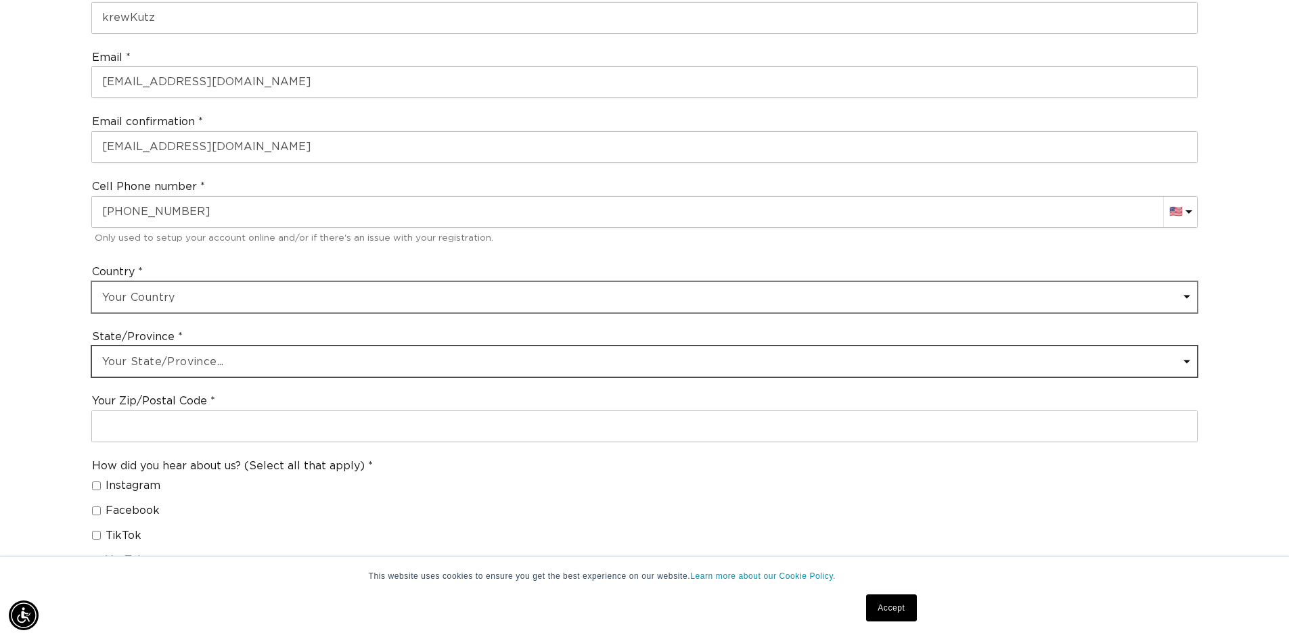
select select "Ohio"
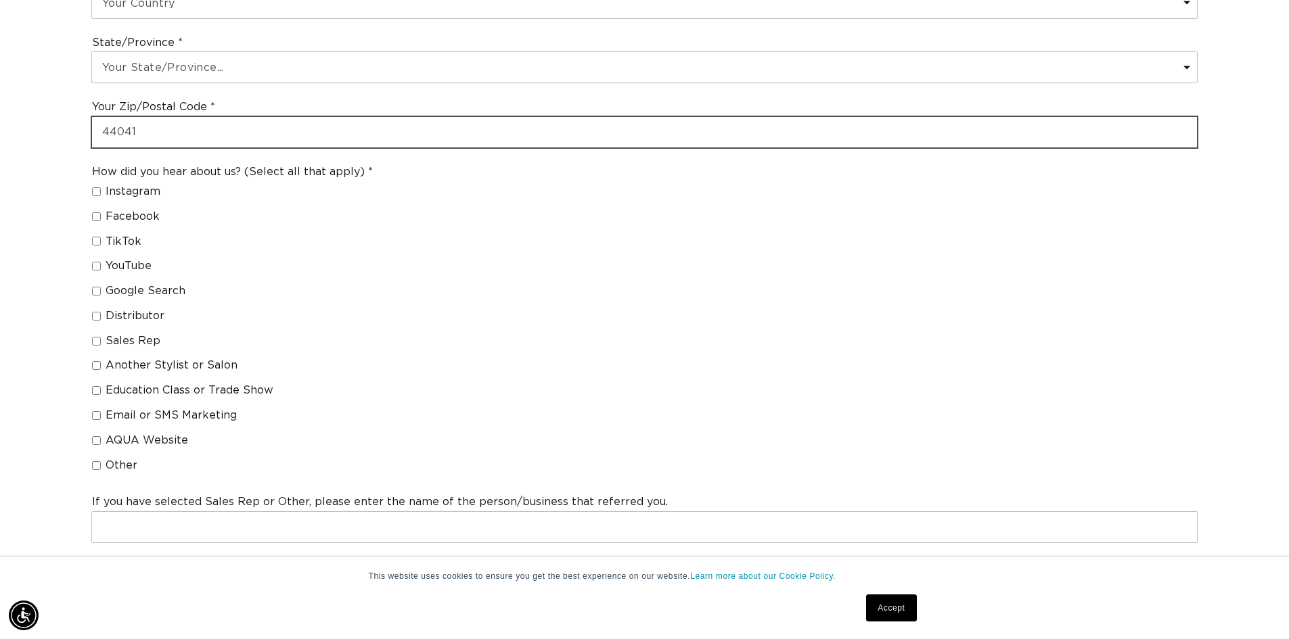
scroll to position [0, 0]
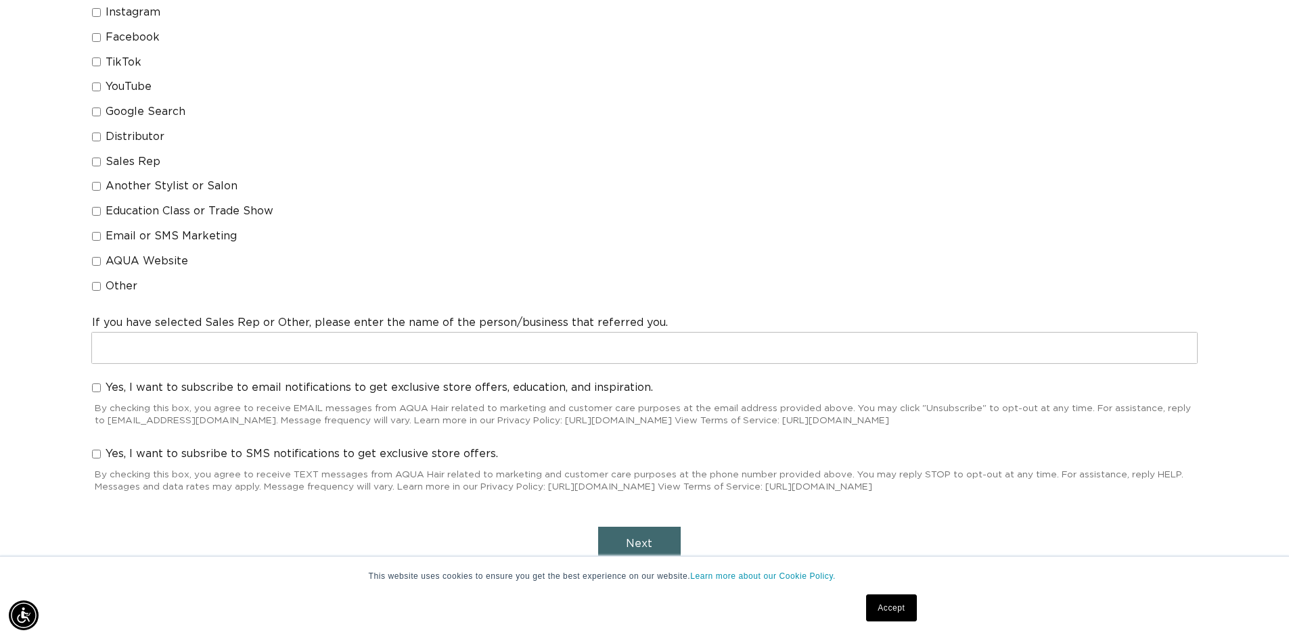
type input "44041"
click at [622, 533] on button "Next" at bounding box center [639, 544] width 83 height 35
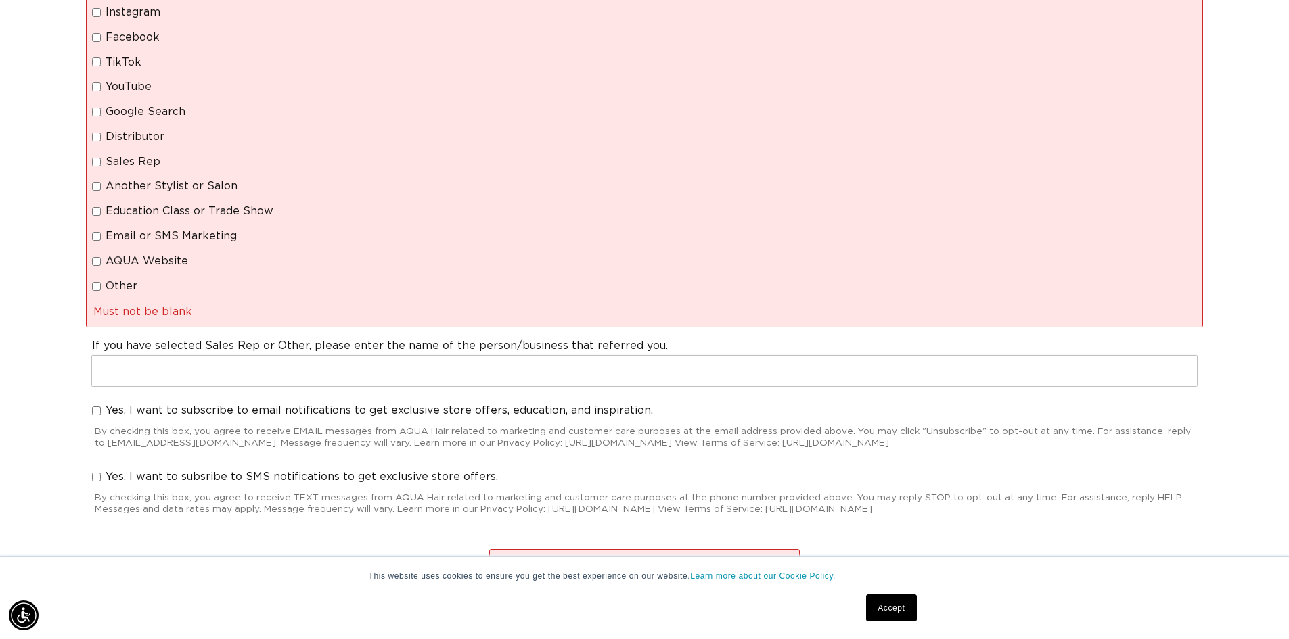
click at [903, 608] on link "Accept" at bounding box center [891, 608] width 50 height 27
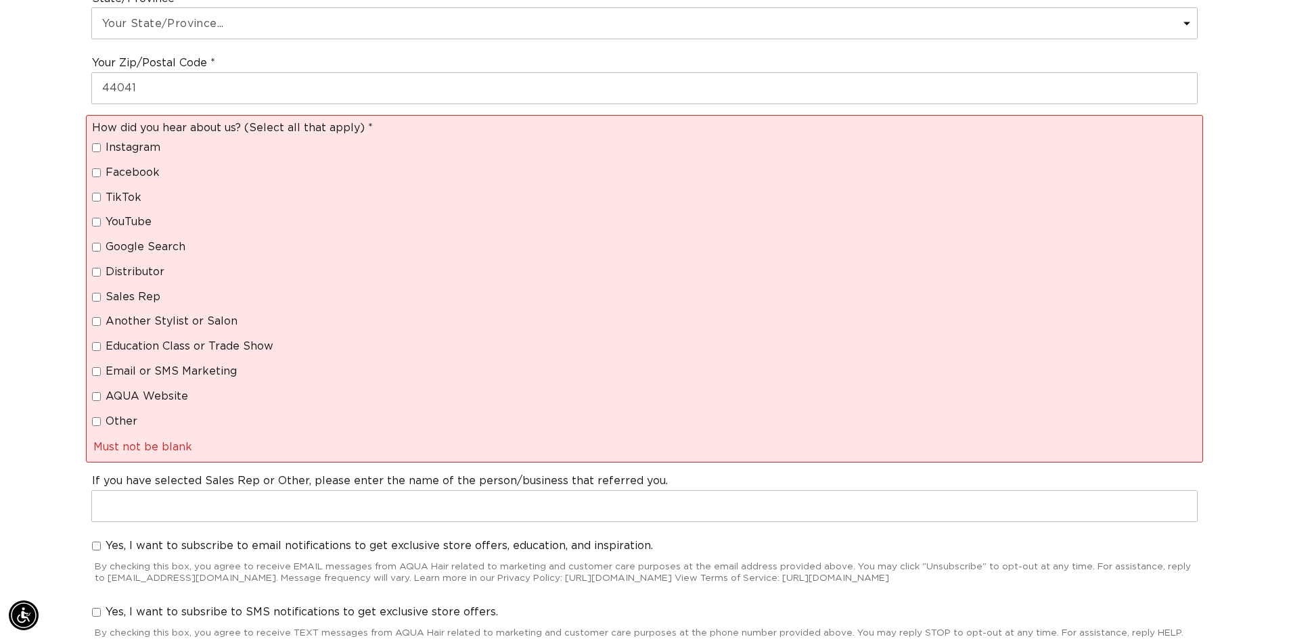
click at [97, 426] on label "Other" at bounding box center [227, 422] width 270 height 14
click at [97, 426] on input "Other" at bounding box center [96, 422] width 9 height 9
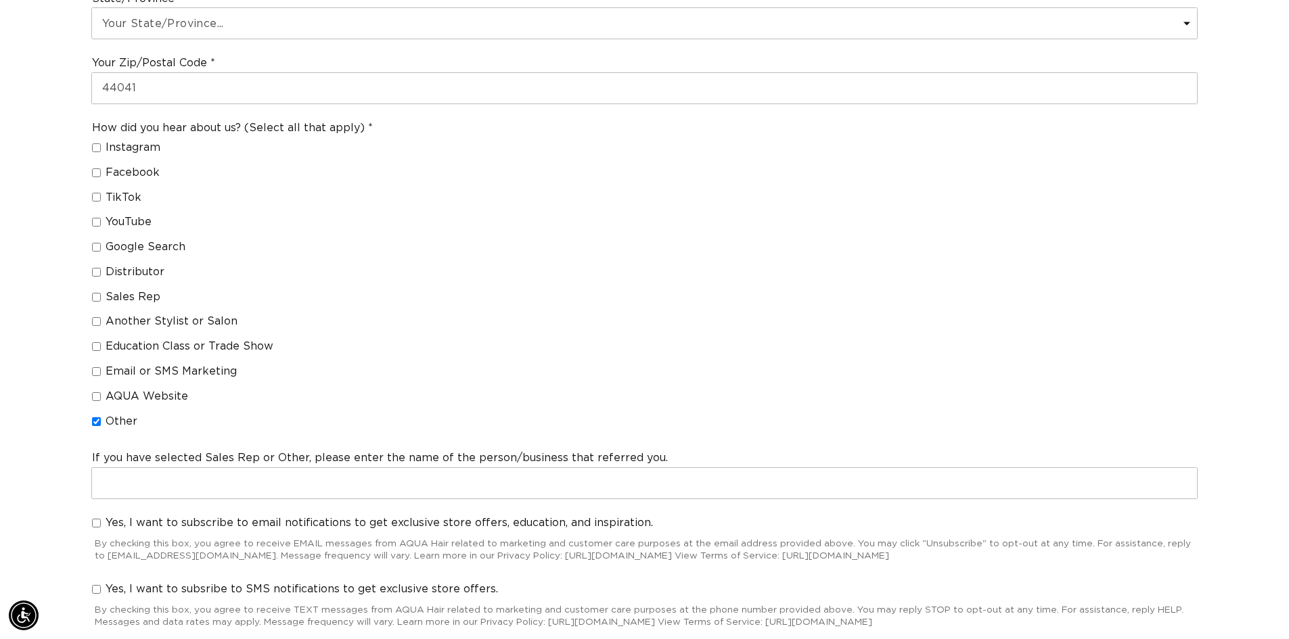
scroll to position [0, 1193]
click at [98, 423] on input "Other" at bounding box center [96, 422] width 9 height 9
checkbox input "false"
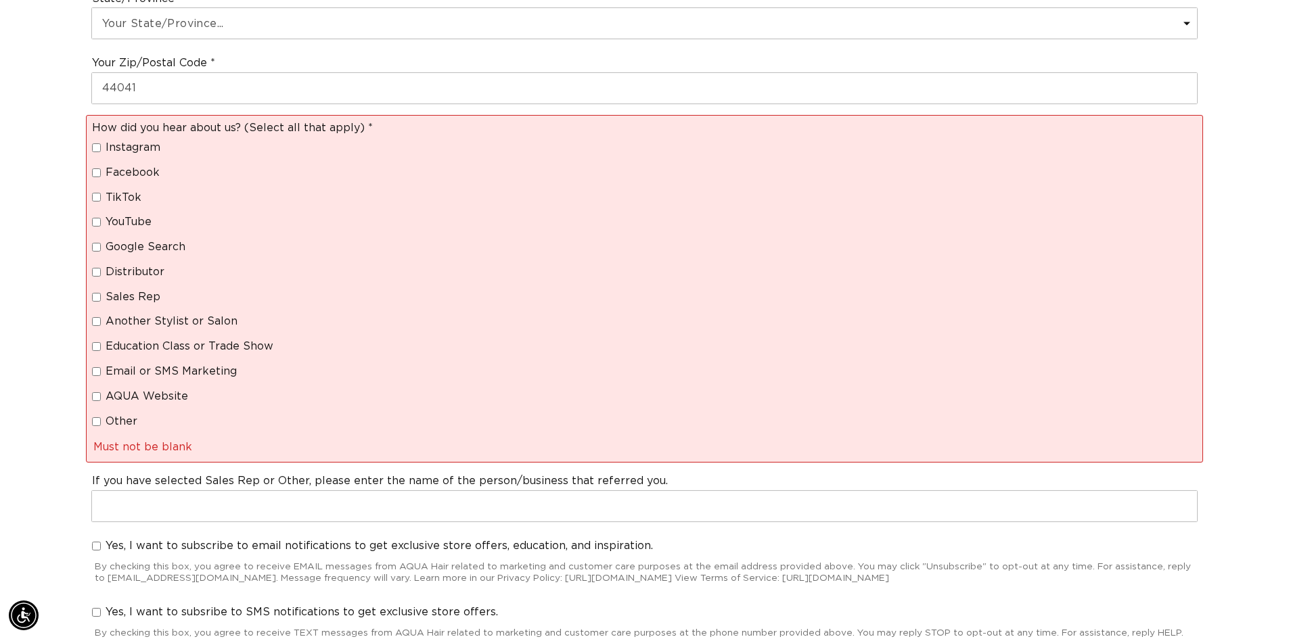
click at [96, 198] on input "TikTok" at bounding box center [96, 197] width 9 height 9
checkbox input "true"
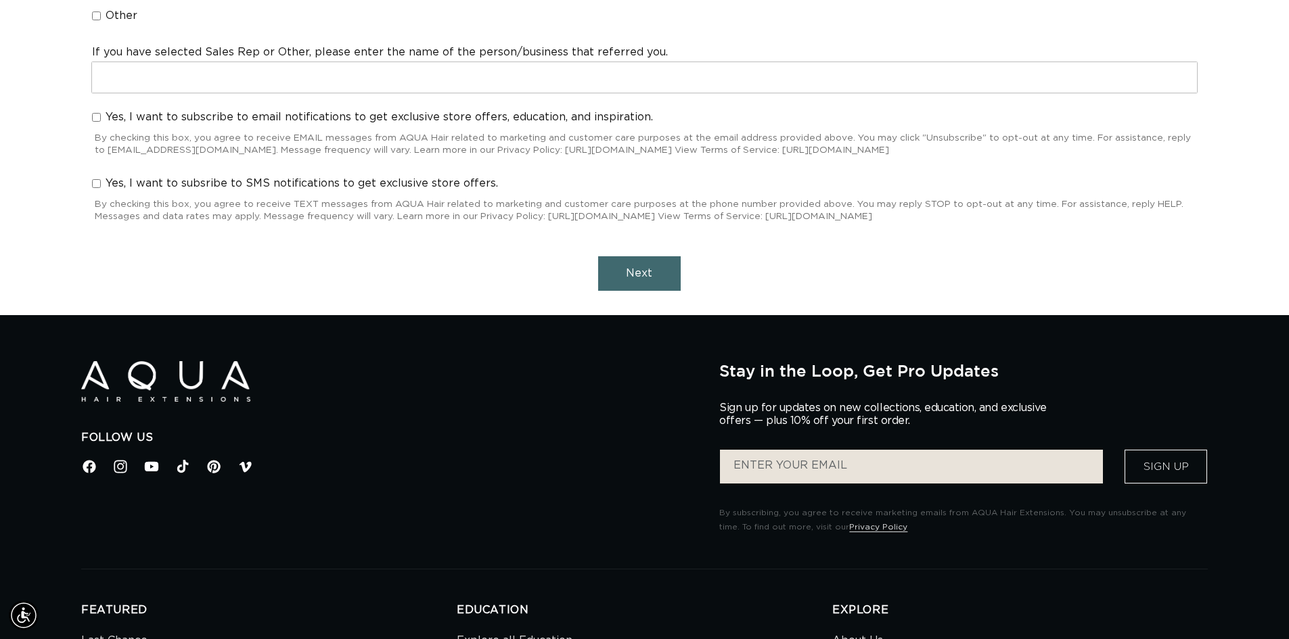
scroll to position [0, 2386]
click at [628, 268] on span "Next" at bounding box center [639, 273] width 26 height 11
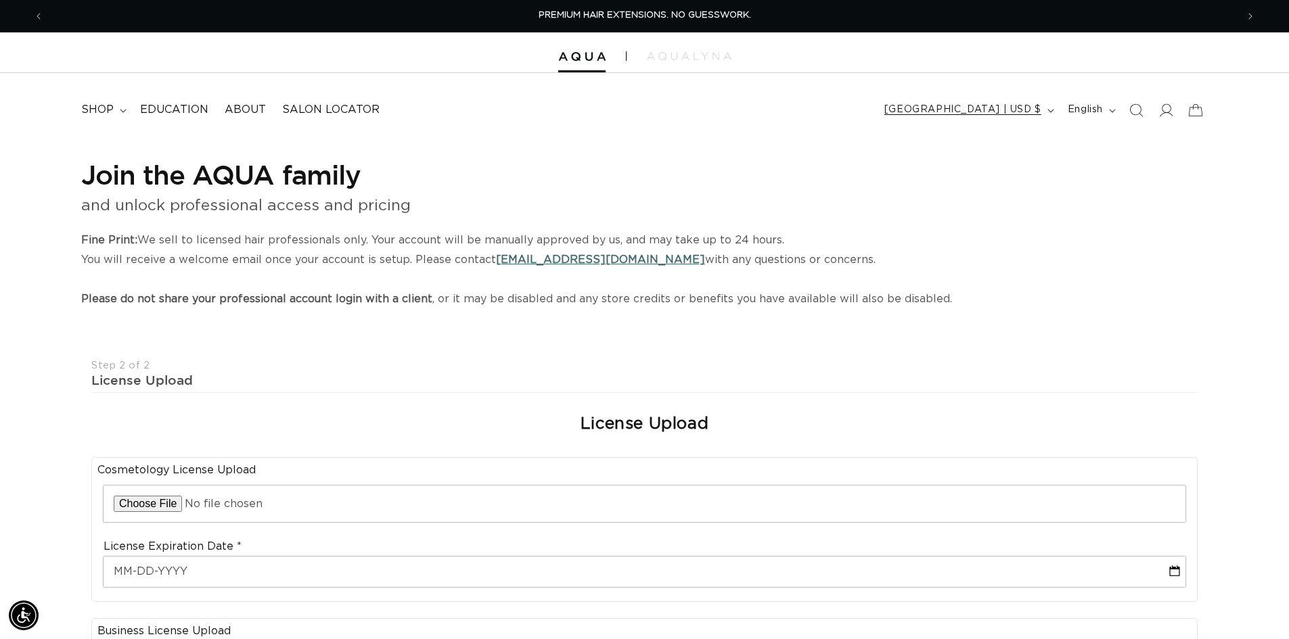
click at [1010, 114] on span "[GEOGRAPHIC_DATA] | USD $" at bounding box center [962, 110] width 157 height 14
click at [106, 113] on span "shop" at bounding box center [97, 110] width 32 height 14
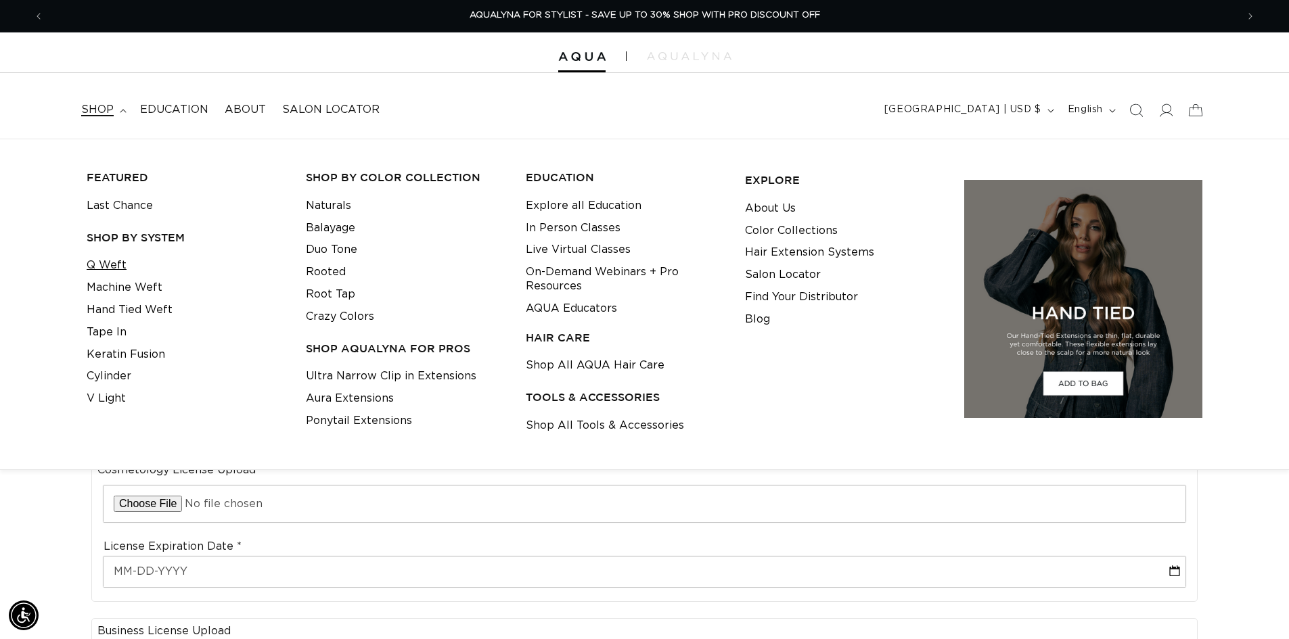
click at [115, 261] on link "Q Weft" at bounding box center [107, 265] width 40 height 22
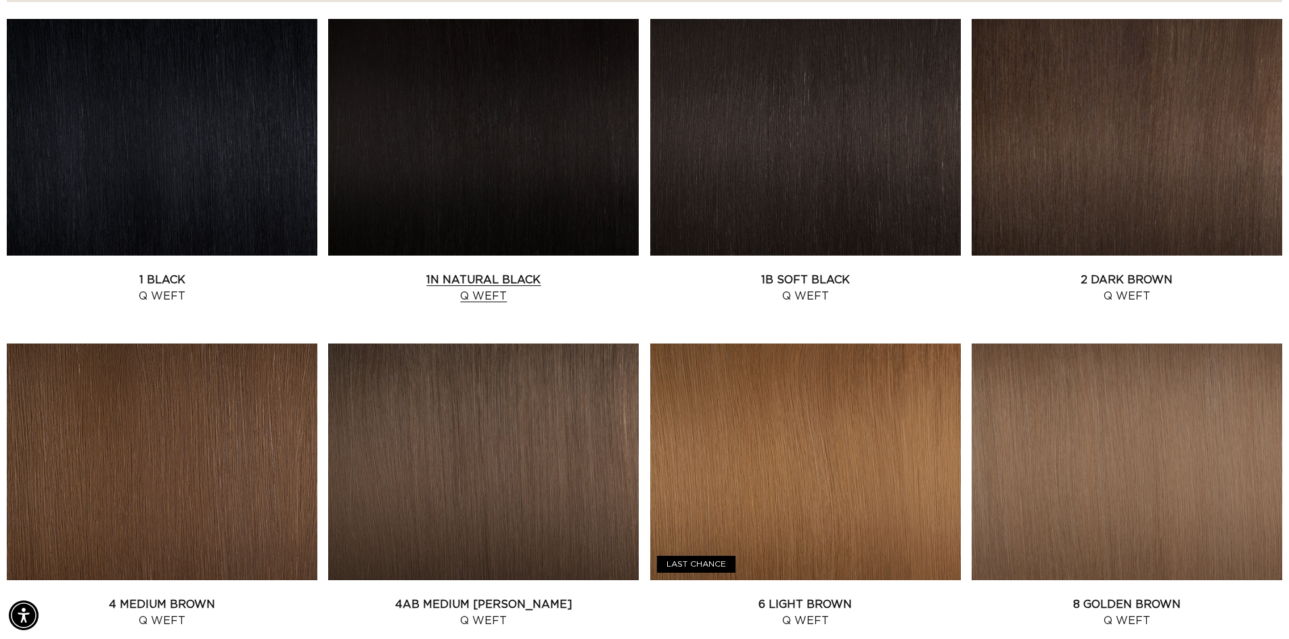
scroll to position [541, 0]
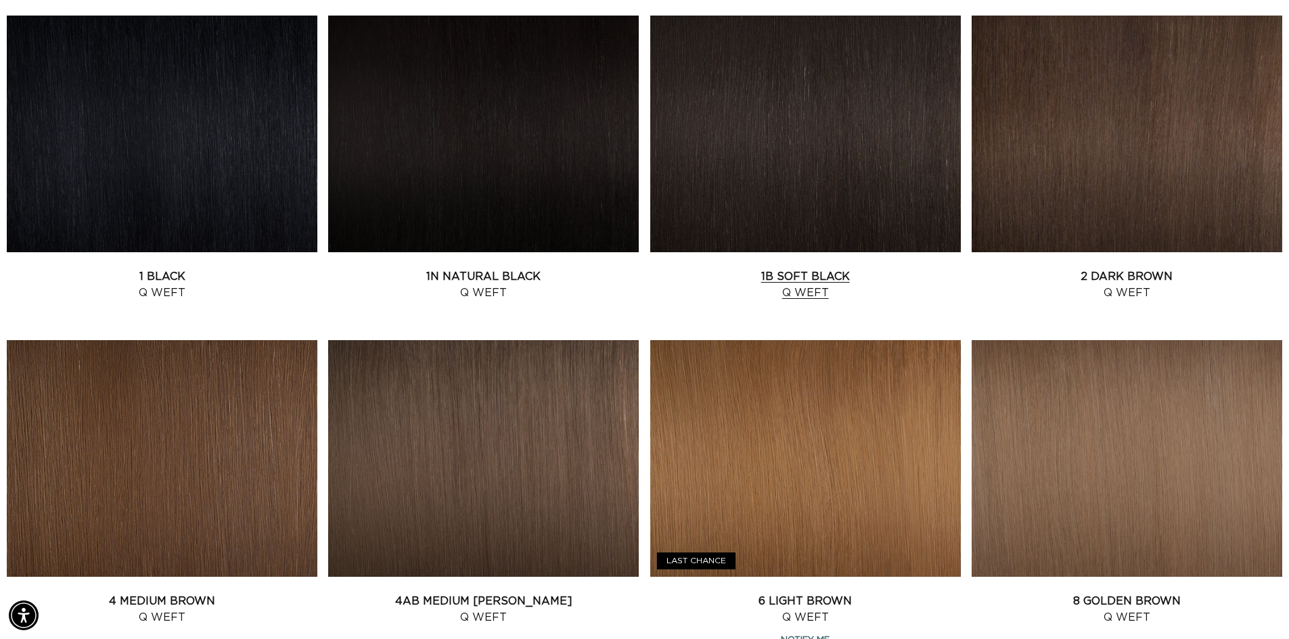
click at [805, 290] on link "1B Soft Black Q Weft" at bounding box center [805, 285] width 311 height 32
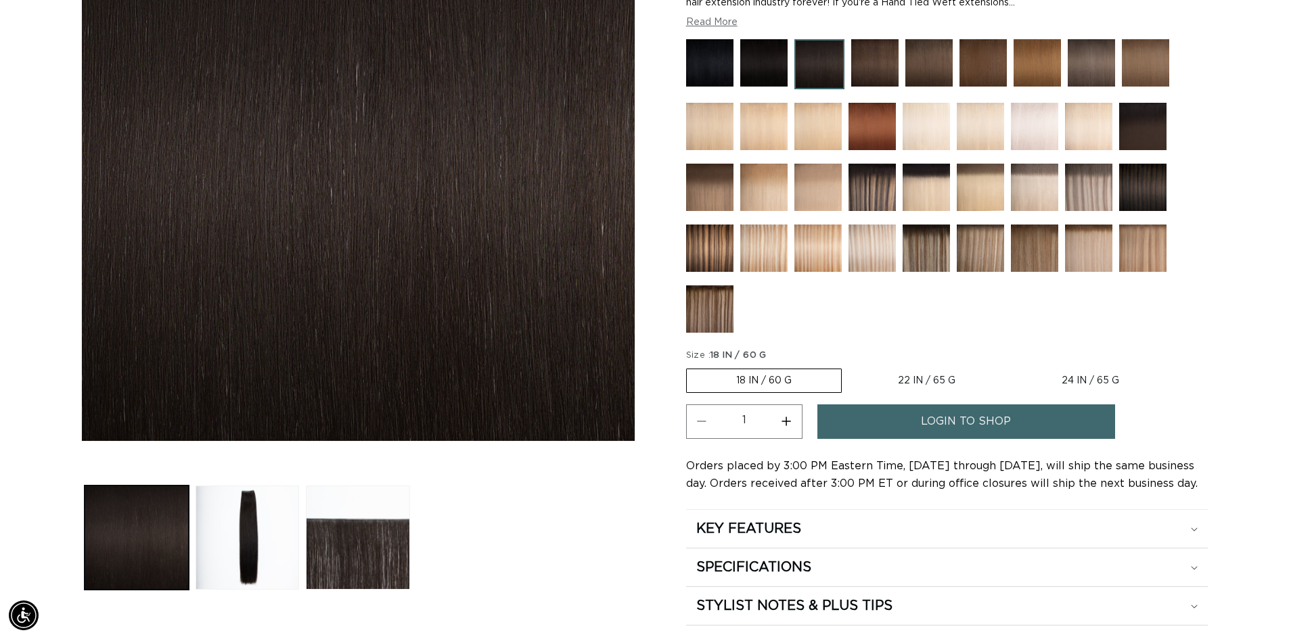
click at [777, 381] on label "18 IN / 60 G Variant sold out or unavailable" at bounding box center [764, 381] width 156 height 24
click at [690, 367] on input "18 IN / 60 G Variant sold out or unavailable" at bounding box center [690, 366] width 1 height 1
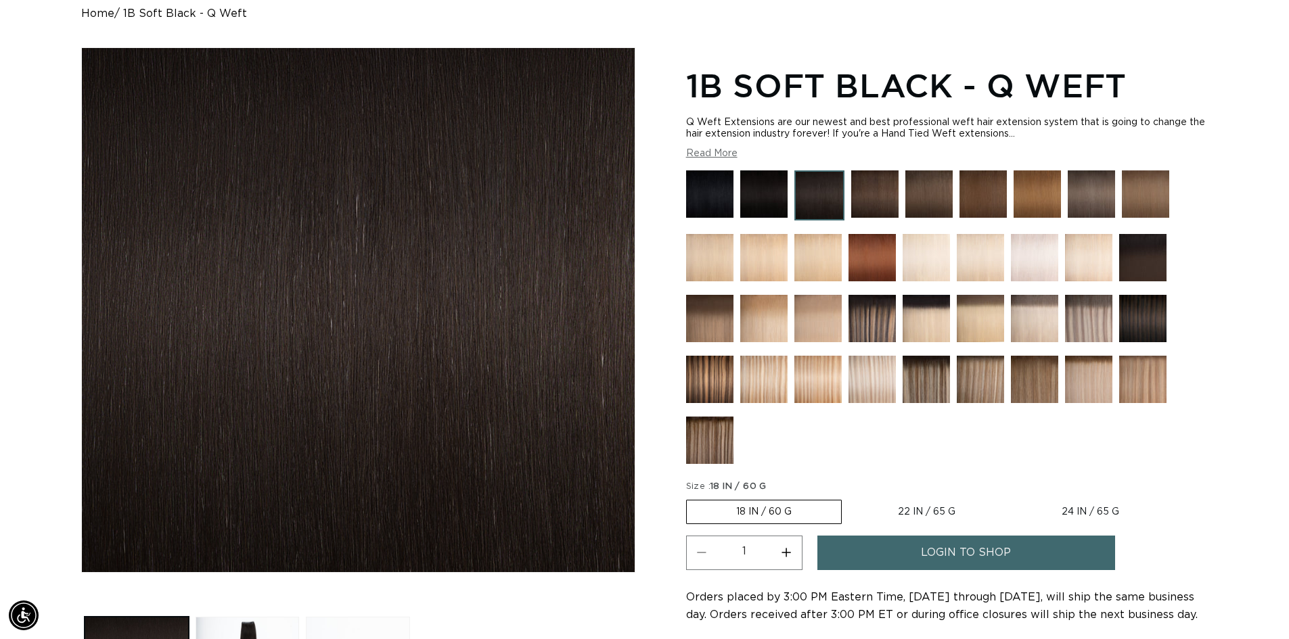
scroll to position [135, 0]
